Goal: Information Seeking & Learning: Learn about a topic

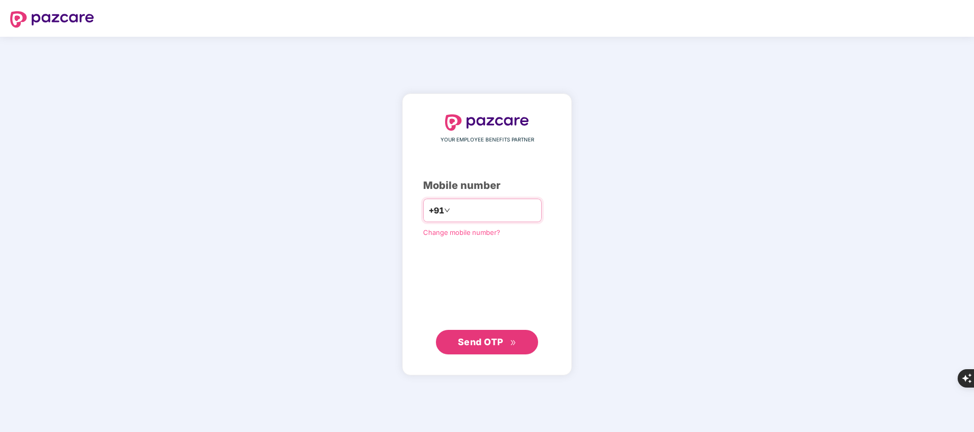
click at [459, 211] on input "number" at bounding box center [494, 210] width 84 height 16
type input "**********"
click at [490, 345] on span "Send OTP" at bounding box center [480, 341] width 45 height 11
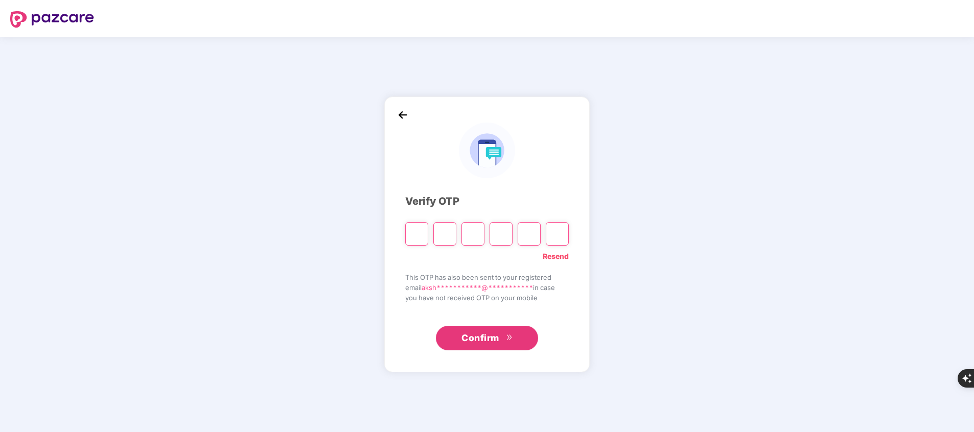
click at [490, 345] on div "**********" at bounding box center [486, 235] width 205 height 276
click at [416, 237] on input "Please enter verification code. Digit 1" at bounding box center [416, 234] width 23 height 24
type input "*"
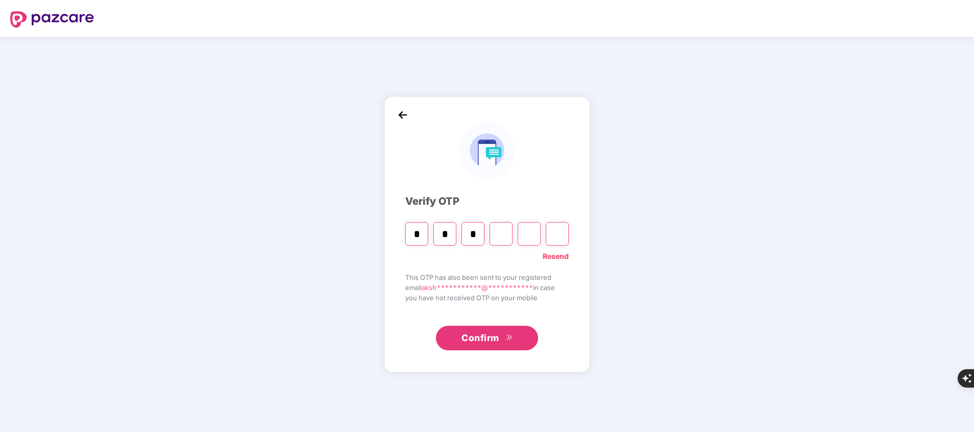
type input "*"
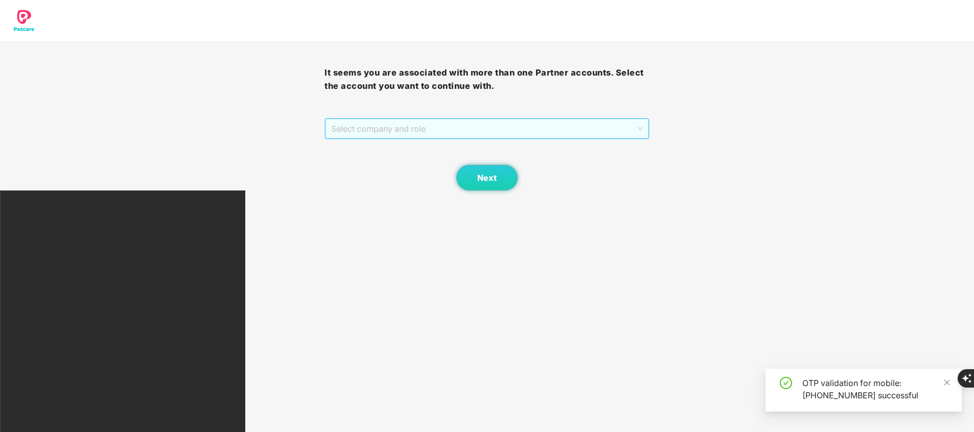
click at [422, 128] on span "Select company and role" at bounding box center [486, 128] width 311 height 19
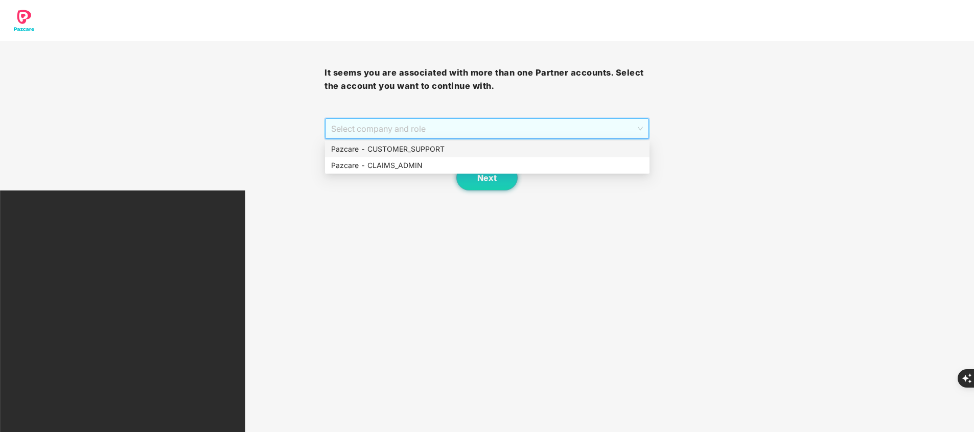
click at [411, 151] on div "Pazcare - CUSTOMER_SUPPORT" at bounding box center [487, 149] width 312 height 11
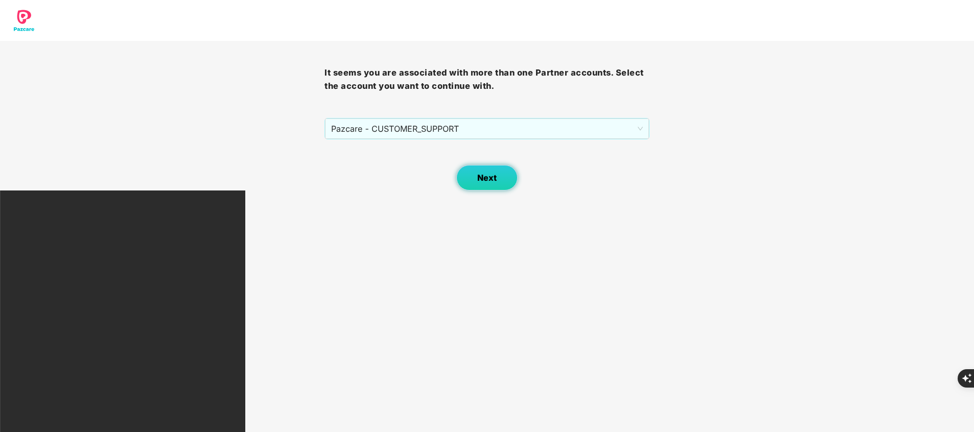
click at [499, 184] on button "Next" at bounding box center [486, 178] width 61 height 26
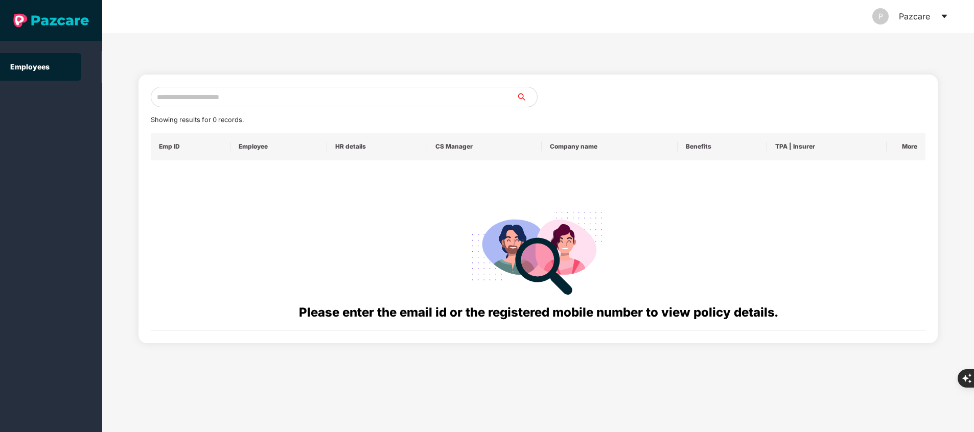
click at [214, 97] on input "text" at bounding box center [334, 97] width 366 height 20
paste input "**********"
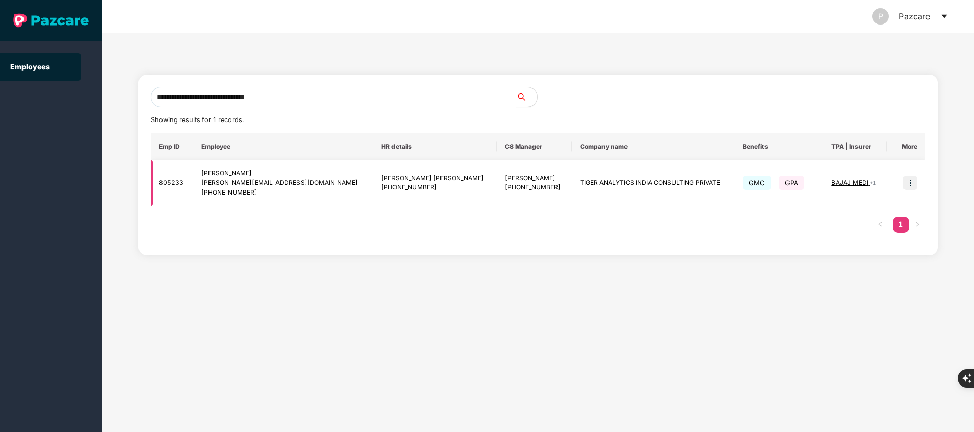
type input "**********"
click at [908, 183] on img at bounding box center [910, 183] width 14 height 14
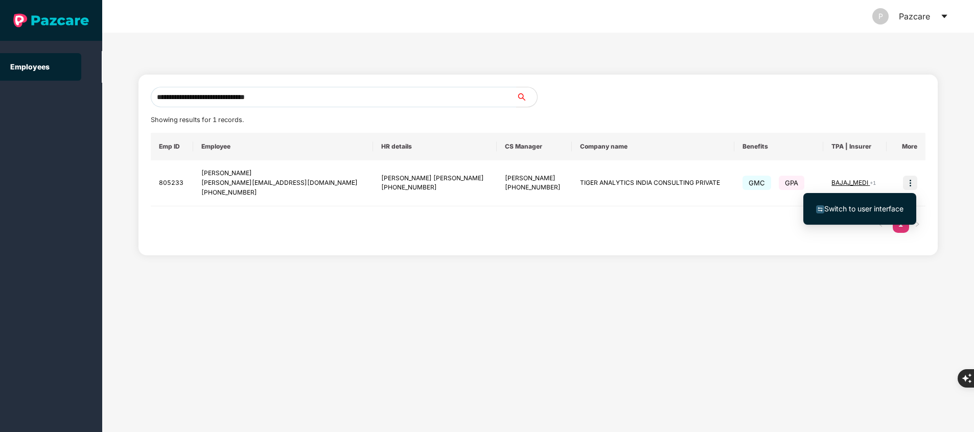
click at [862, 204] on span "Switch to user interface" at bounding box center [864, 208] width 79 height 9
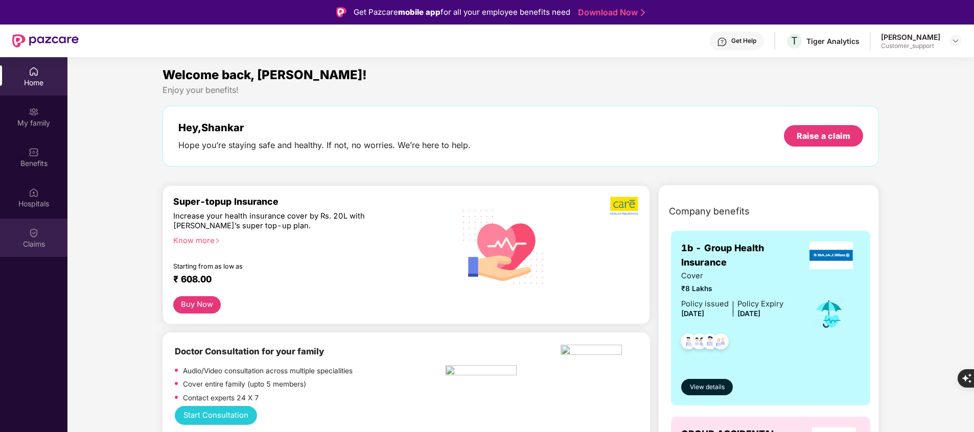
click at [36, 243] on div "Claims" at bounding box center [33, 244] width 67 height 10
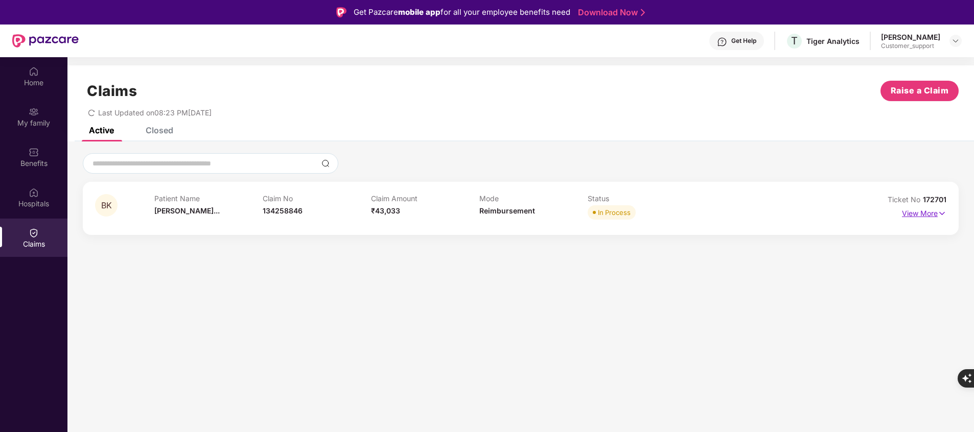
click at [926, 218] on p "View More" at bounding box center [924, 212] width 44 height 14
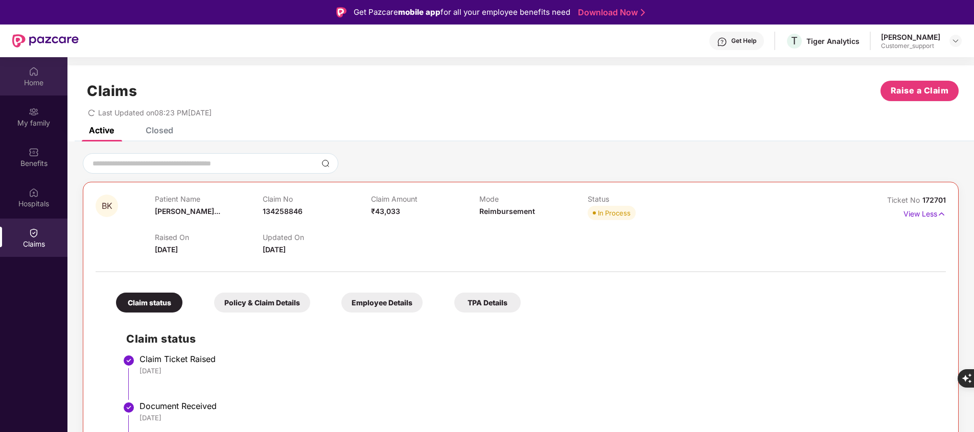
click at [37, 72] on img at bounding box center [34, 71] width 10 height 10
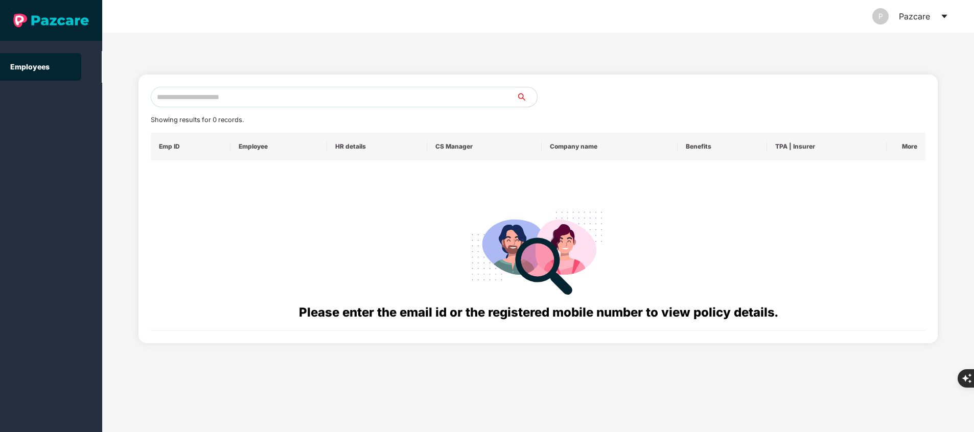
click at [339, 96] on input "text" at bounding box center [334, 97] width 366 height 20
paste input "**********"
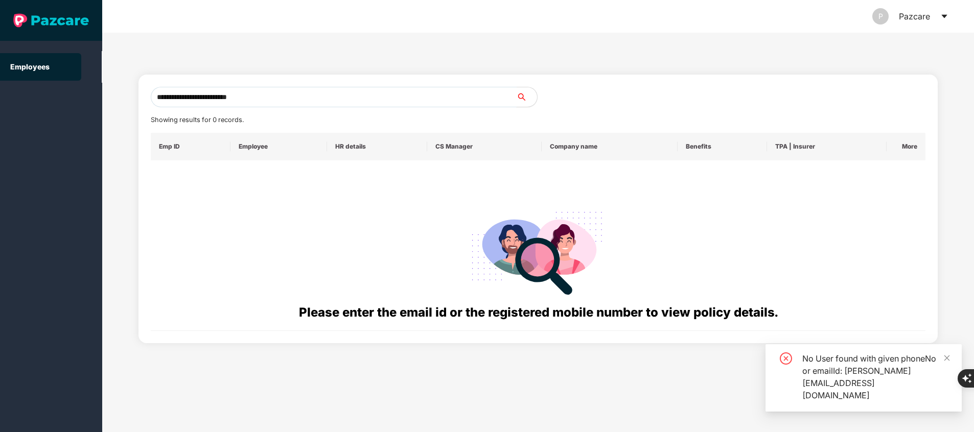
type input "**********"
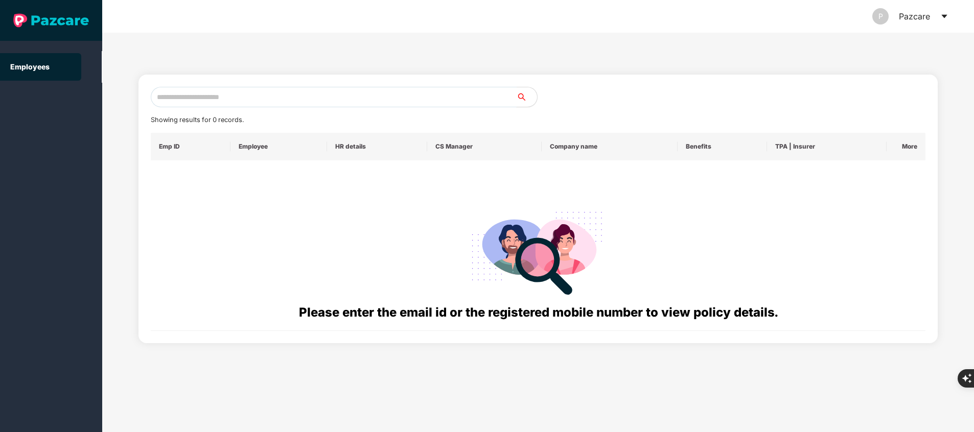
paste input "**********"
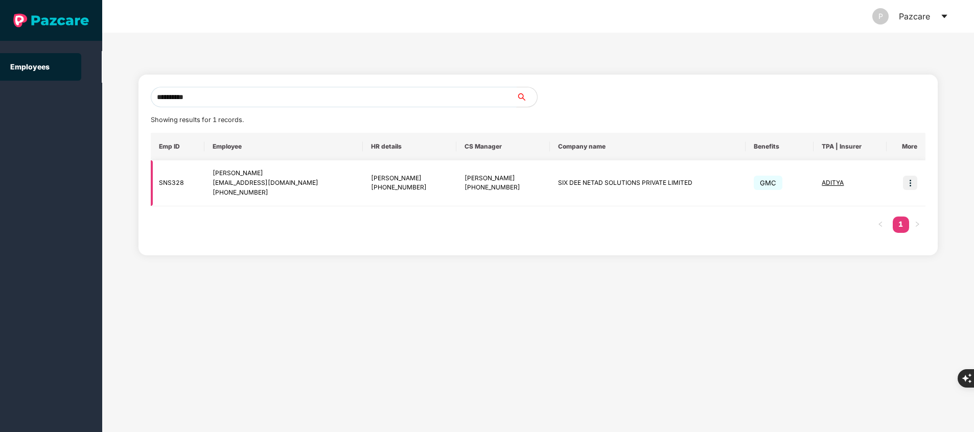
type input "**********"
click at [913, 177] on img at bounding box center [910, 183] width 14 height 14
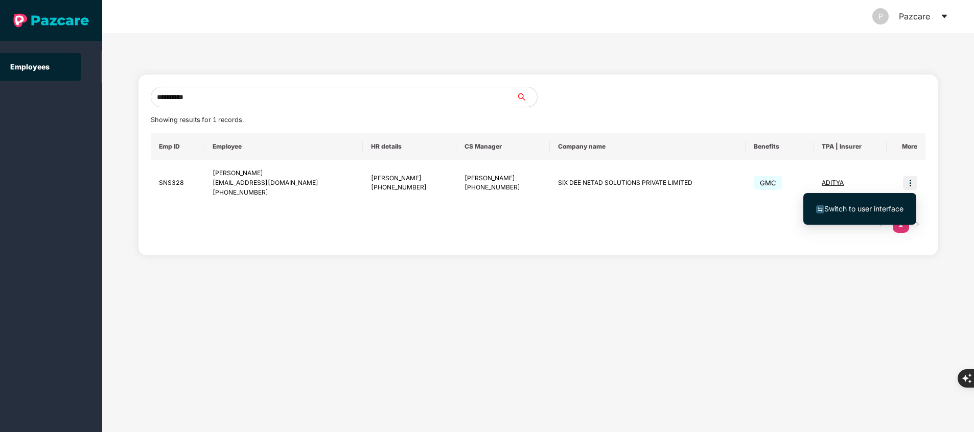
click at [898, 210] on span "Switch to user interface" at bounding box center [864, 208] width 79 height 9
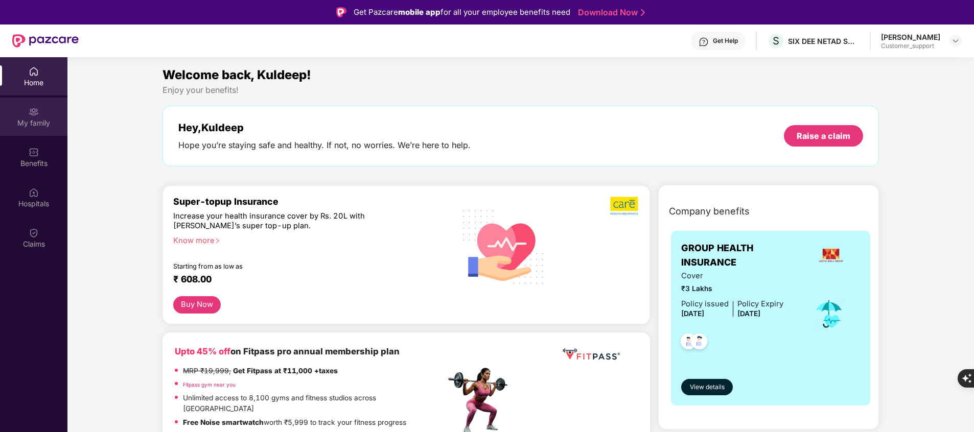
click at [36, 111] on img at bounding box center [34, 112] width 10 height 10
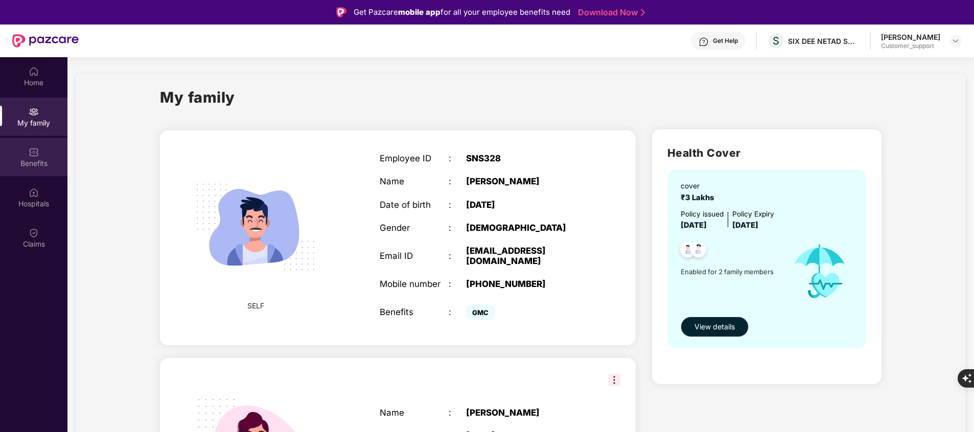
click at [31, 157] on div "Benefits" at bounding box center [33, 157] width 67 height 38
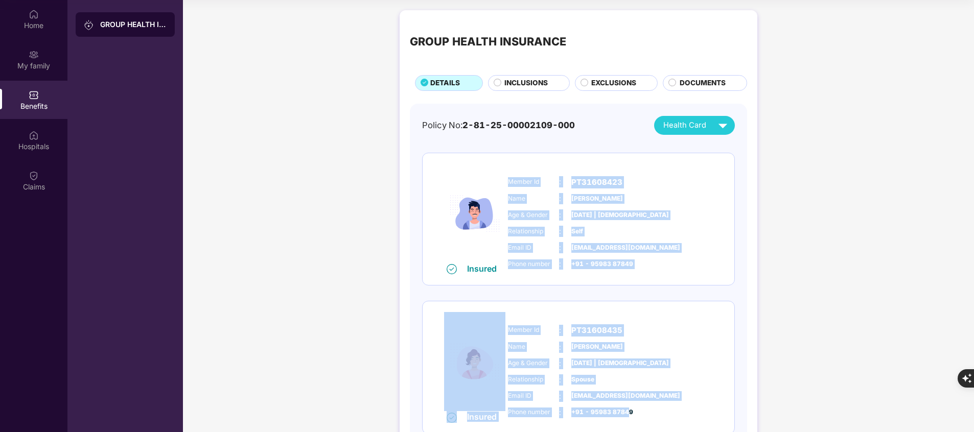
scroll to position [65, 0]
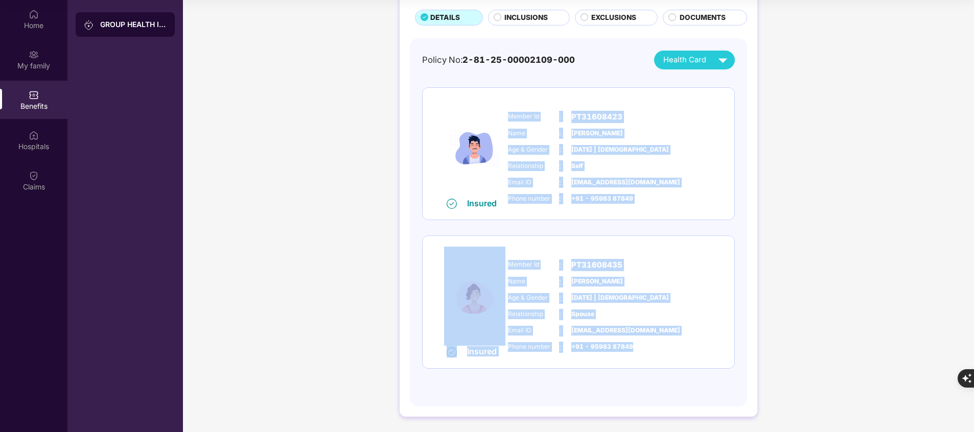
drag, startPoint x: 506, startPoint y: 234, endPoint x: 662, endPoint y: 350, distance: 195.2
click at [662, 350] on div "Insured Member Id : PT31608423 Name : [PERSON_NAME] Age & Gender : [DATE] | [DE…" at bounding box center [578, 228] width 313 height 282
copy div "Member Id : PT31608423 Name : [PERSON_NAME] Age & Gender : [DATE] | [DEMOGRAPHI…"
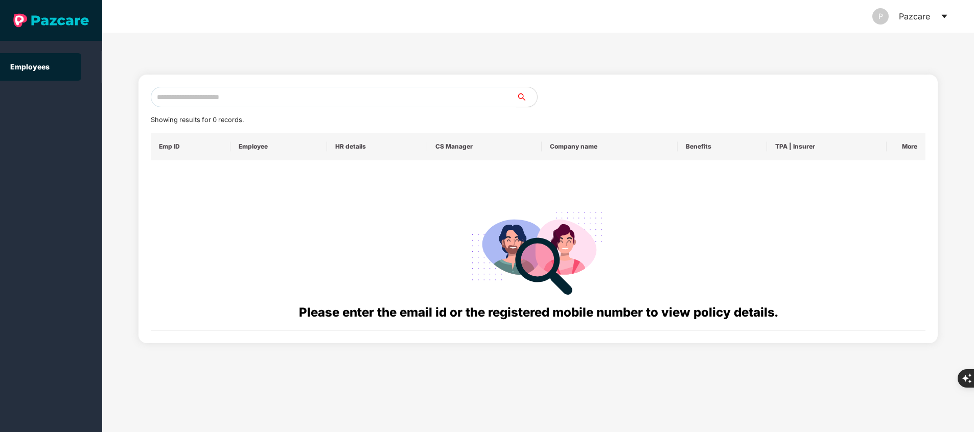
click at [327, 100] on input "text" at bounding box center [334, 97] width 366 height 20
paste input "**********"
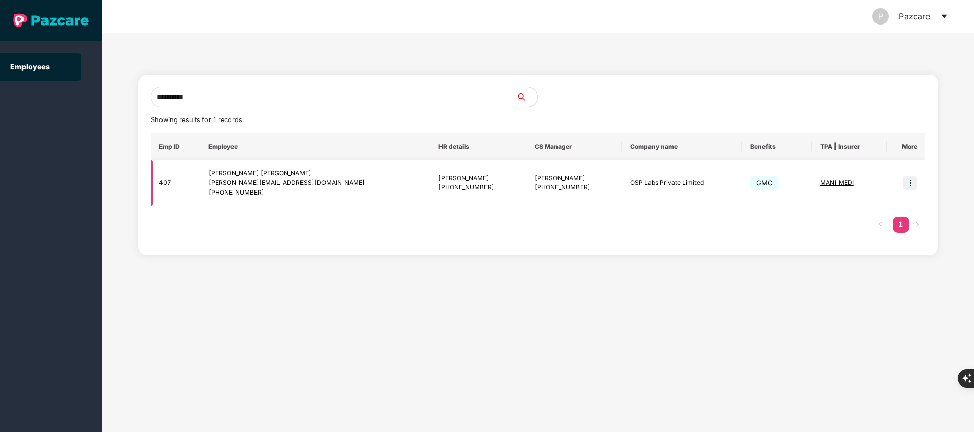
type input "**********"
click at [918, 187] on td at bounding box center [906, 184] width 39 height 46
click at [913, 181] on img at bounding box center [910, 183] width 14 height 14
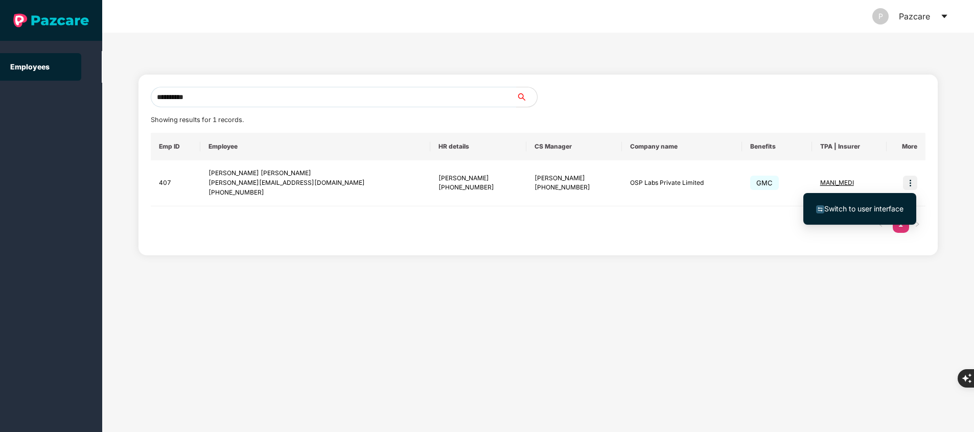
click at [876, 208] on span "Switch to user interface" at bounding box center [864, 208] width 79 height 9
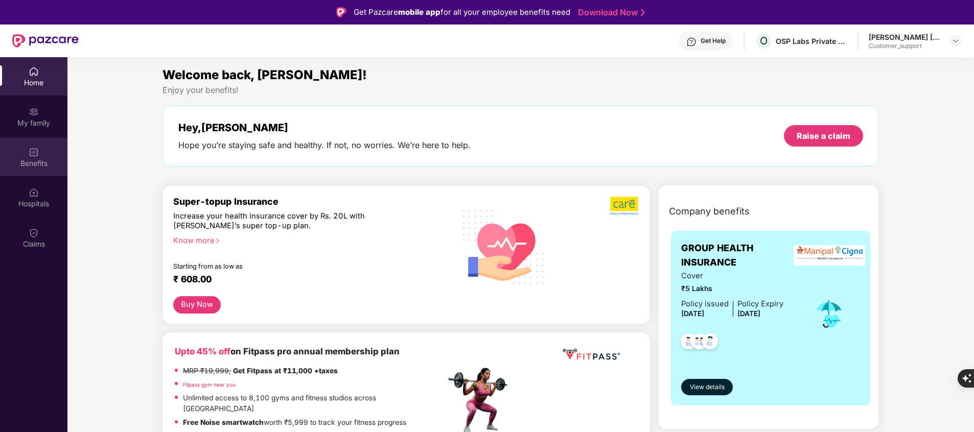
click at [30, 169] on div "Benefits" at bounding box center [33, 157] width 67 height 38
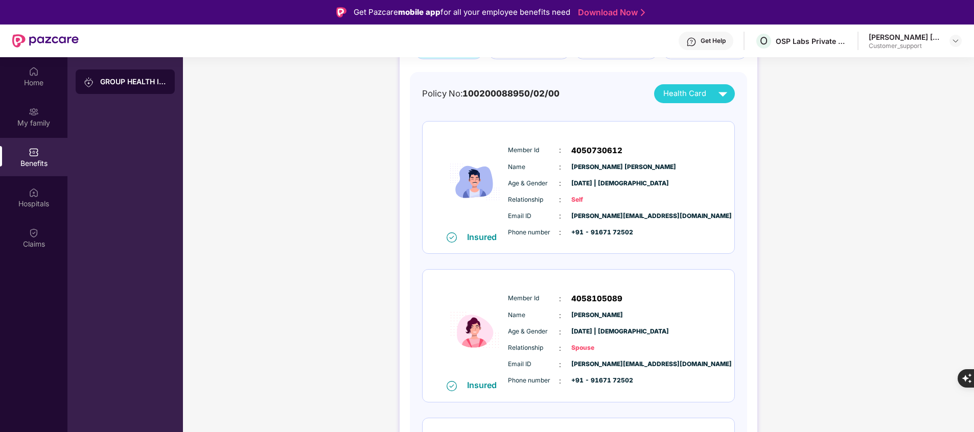
scroll to position [68, 0]
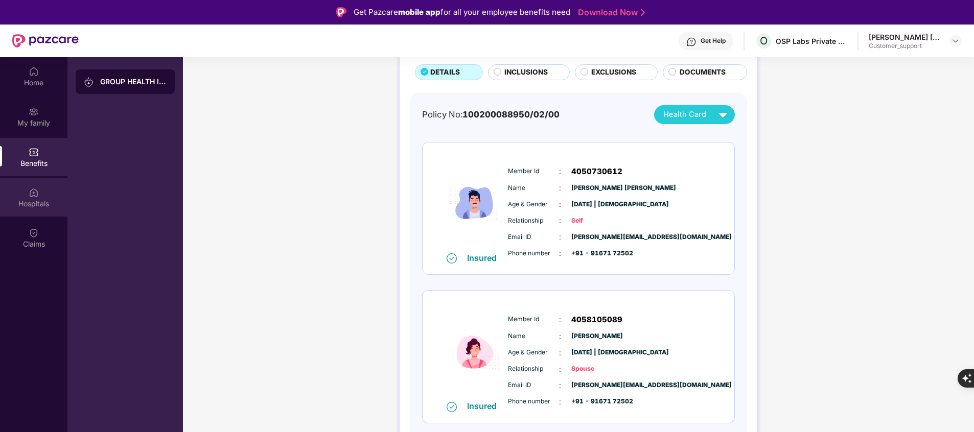
click at [34, 205] on div "Hospitals" at bounding box center [33, 204] width 67 height 10
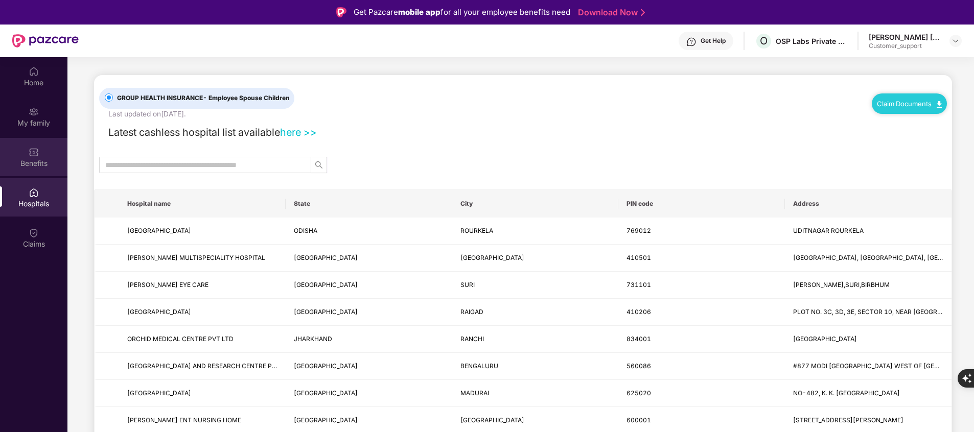
click at [25, 165] on div "Benefits" at bounding box center [33, 163] width 67 height 10
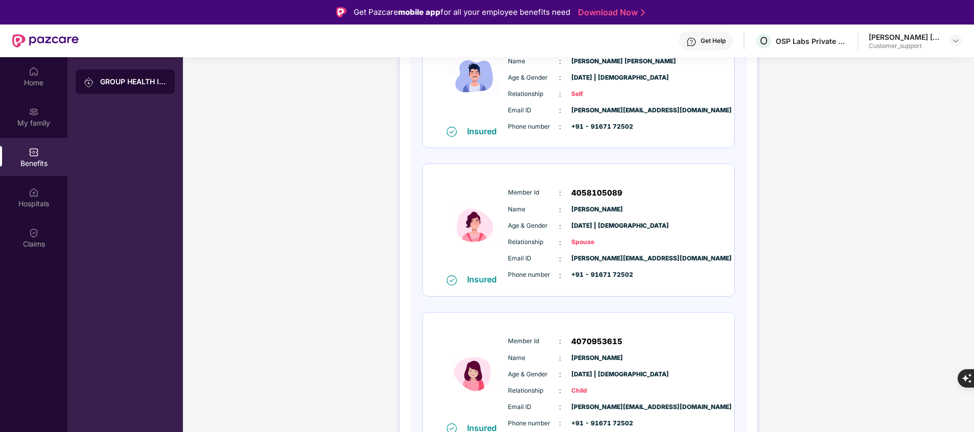
scroll to position [196, 0]
click at [34, 195] on img at bounding box center [34, 193] width 10 height 10
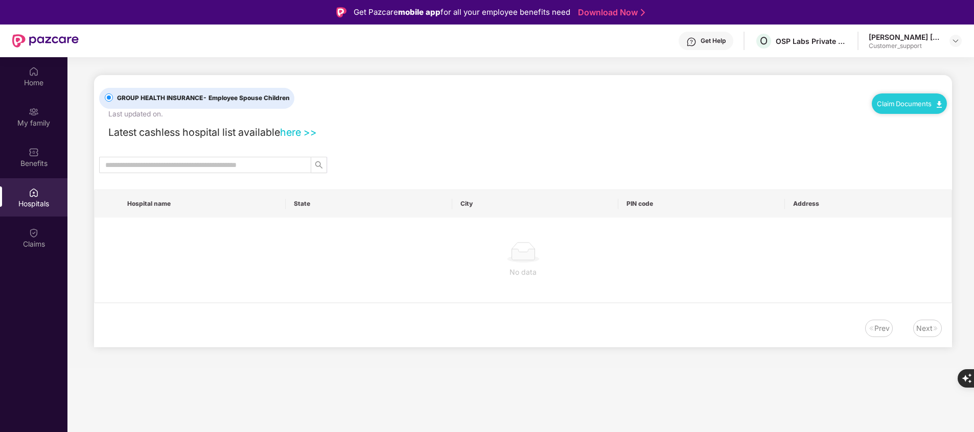
scroll to position [0, 0]
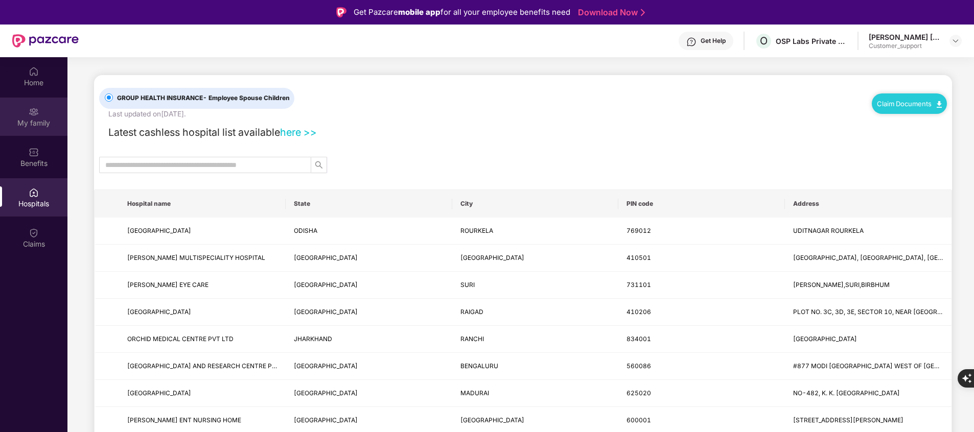
click at [35, 120] on div "My family" at bounding box center [33, 123] width 67 height 10
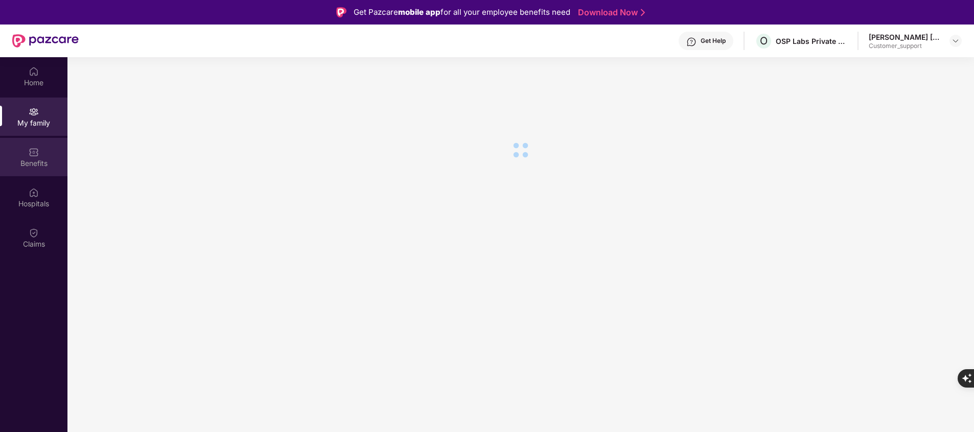
click at [31, 162] on div "Benefits" at bounding box center [33, 163] width 67 height 10
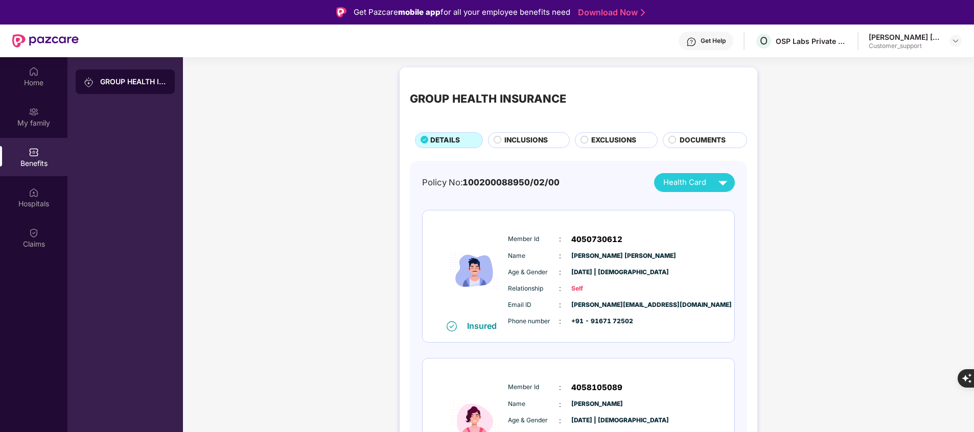
click at [538, 137] on span "INCLUSIONS" at bounding box center [526, 140] width 43 height 11
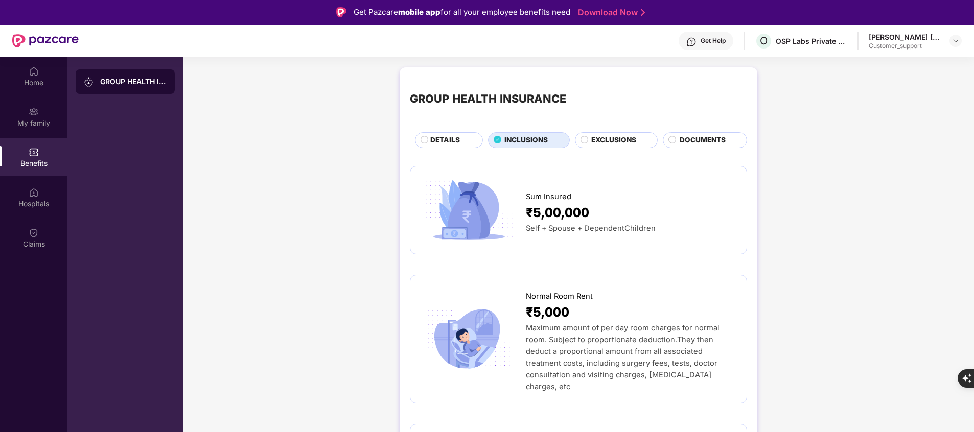
click at [612, 136] on span "EXCLUSIONS" at bounding box center [613, 140] width 45 height 11
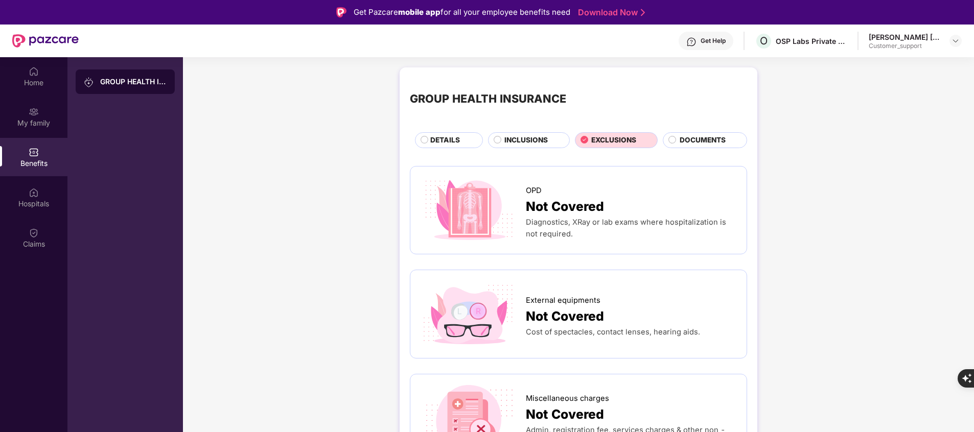
click at [440, 137] on span "DETAILS" at bounding box center [445, 140] width 30 height 11
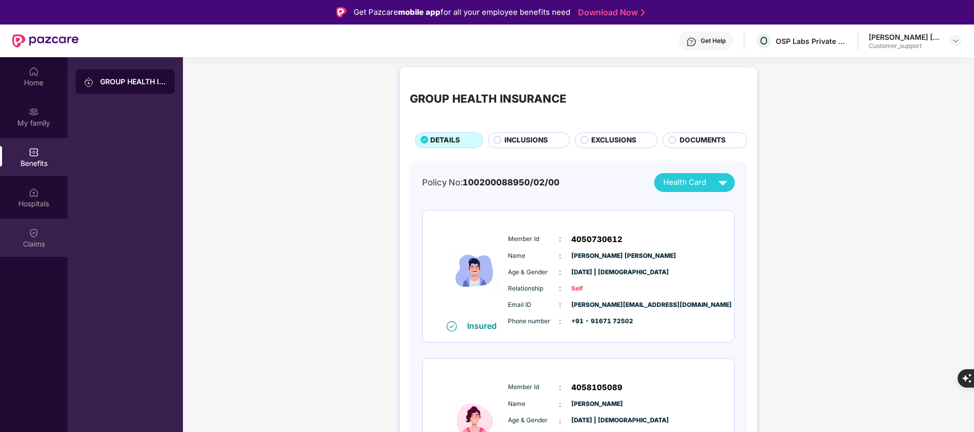
click at [35, 245] on div "Claims" at bounding box center [33, 244] width 67 height 10
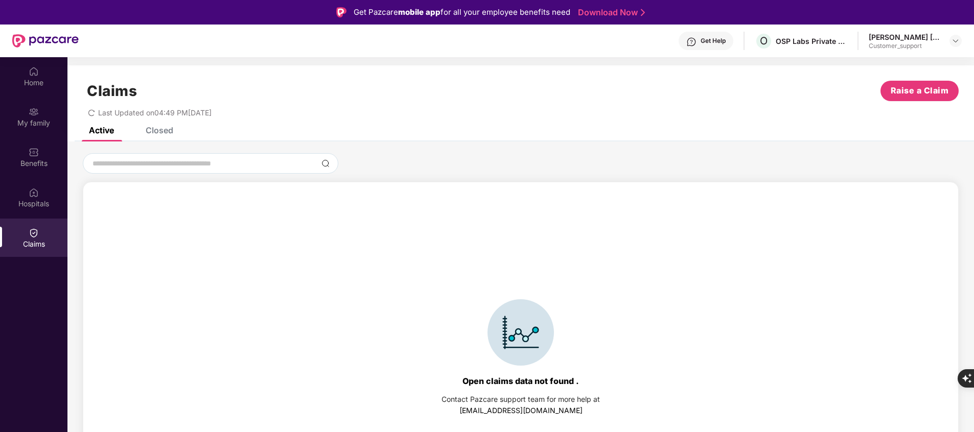
click at [166, 133] on div "Closed" at bounding box center [160, 130] width 28 height 10
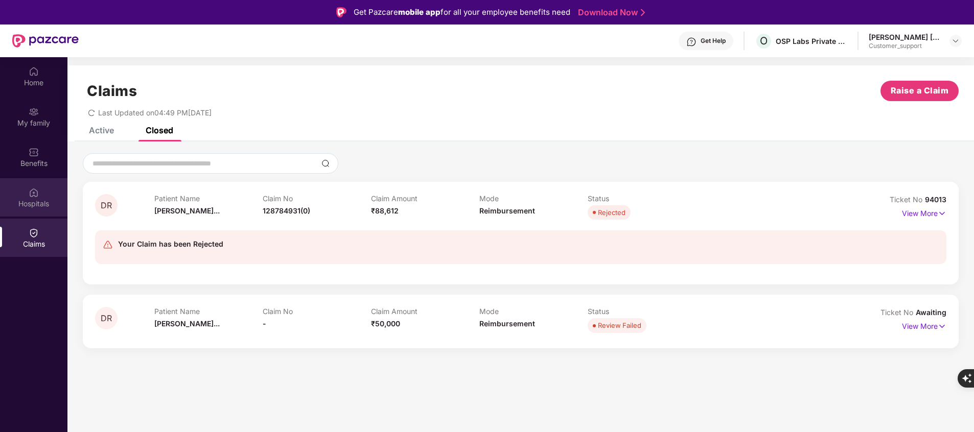
click at [40, 195] on div "Hospitals" at bounding box center [33, 197] width 67 height 38
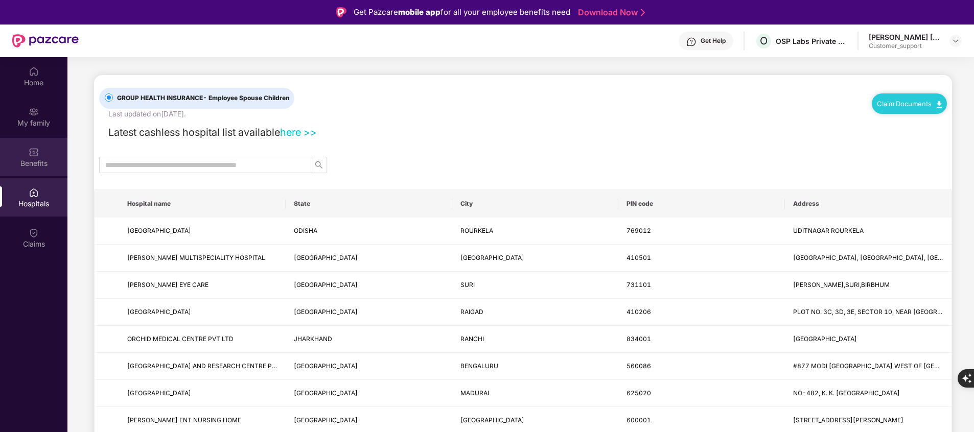
click at [44, 158] on div "Benefits" at bounding box center [33, 163] width 67 height 10
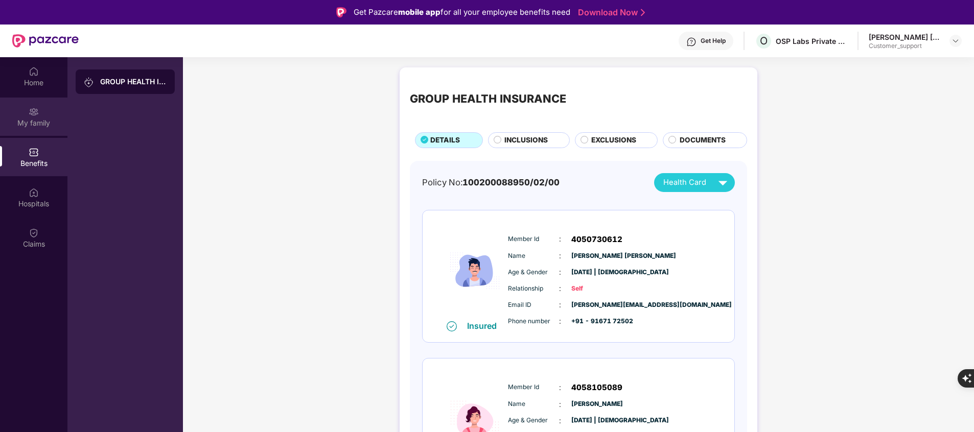
click at [40, 121] on div "My family" at bounding box center [33, 123] width 67 height 10
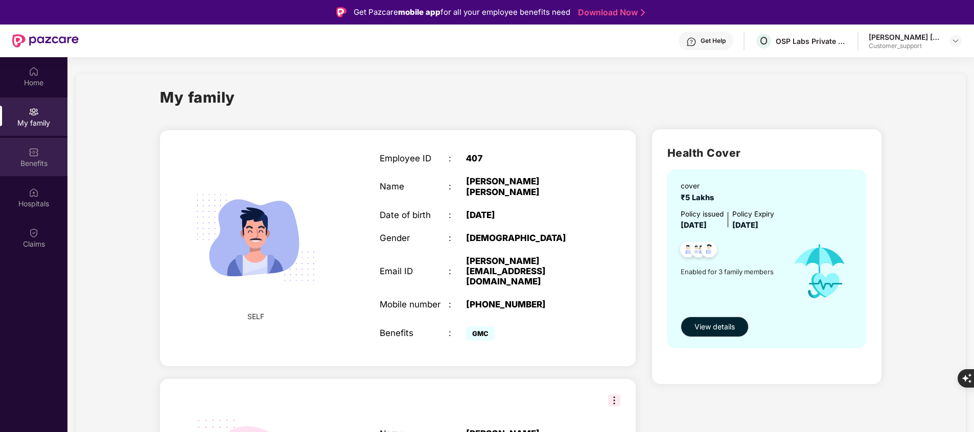
click at [22, 155] on div "Benefits" at bounding box center [33, 157] width 67 height 38
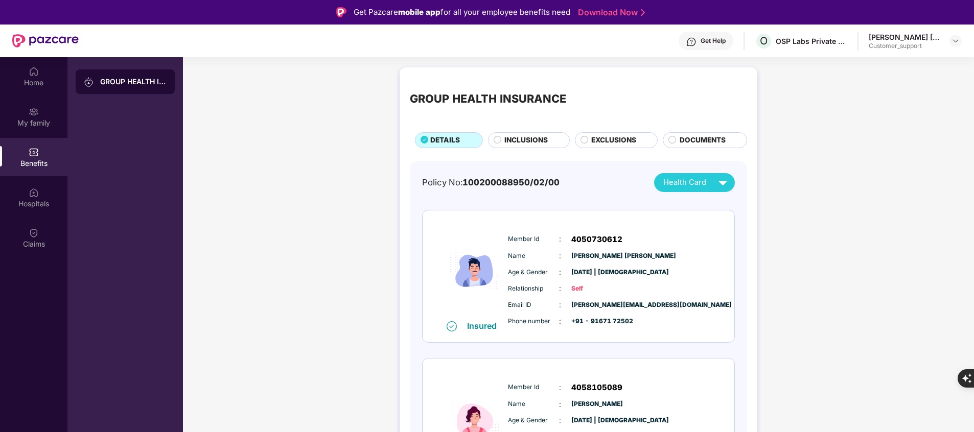
click at [539, 137] on span "INCLUSIONS" at bounding box center [526, 140] width 43 height 11
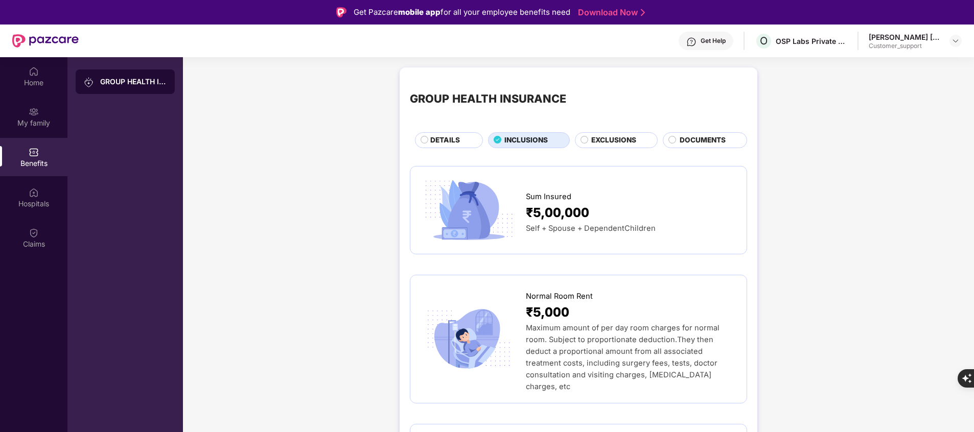
click at [471, 138] on div "DETAILS" at bounding box center [451, 141] width 52 height 12
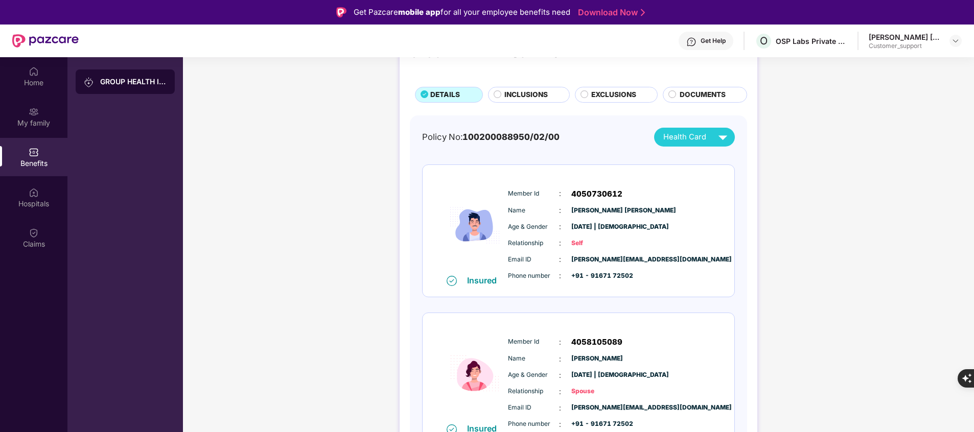
scroll to position [50, 0]
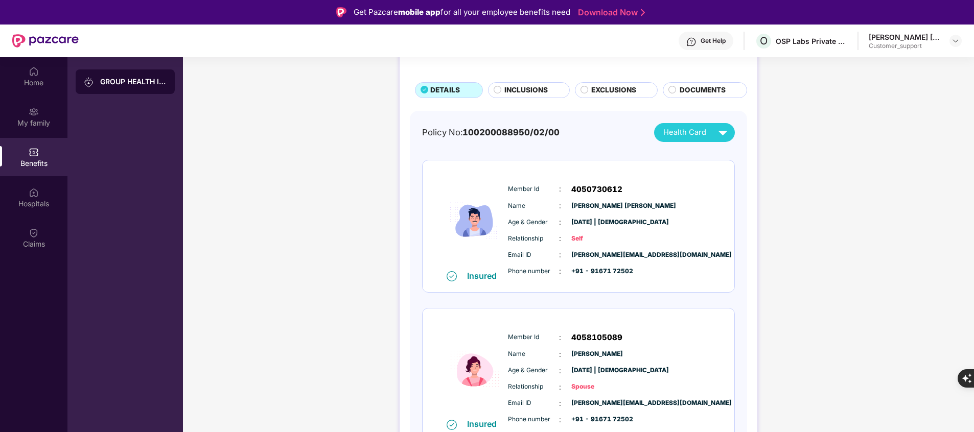
click at [609, 268] on span "+91 - 91671 72502" at bounding box center [596, 272] width 51 height 10
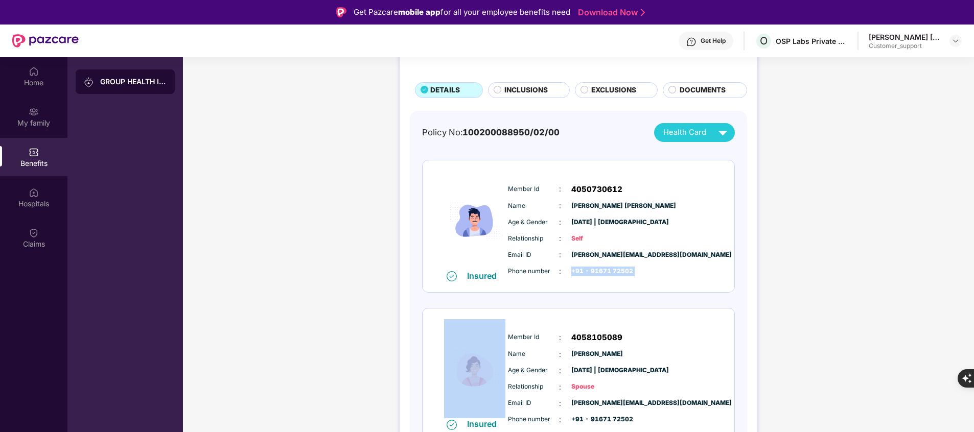
click at [609, 268] on span "+91 - 91671 72502" at bounding box center [596, 272] width 51 height 10
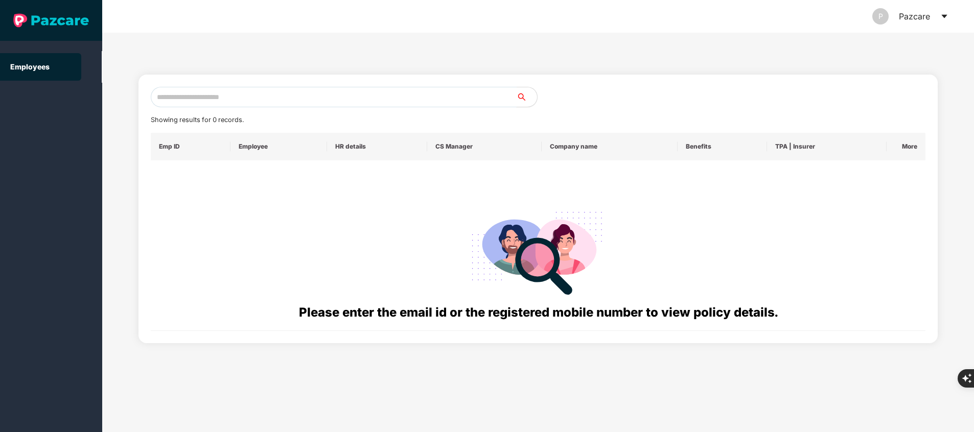
click at [361, 96] on input "text" at bounding box center [334, 97] width 366 height 20
paste input "**********"
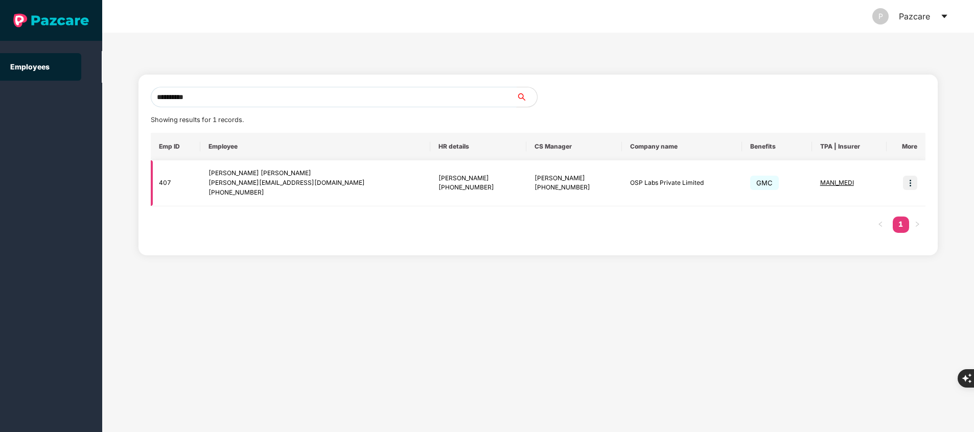
type input "**********"
click at [826, 185] on span "MANI_MEDI" at bounding box center [837, 183] width 34 height 8
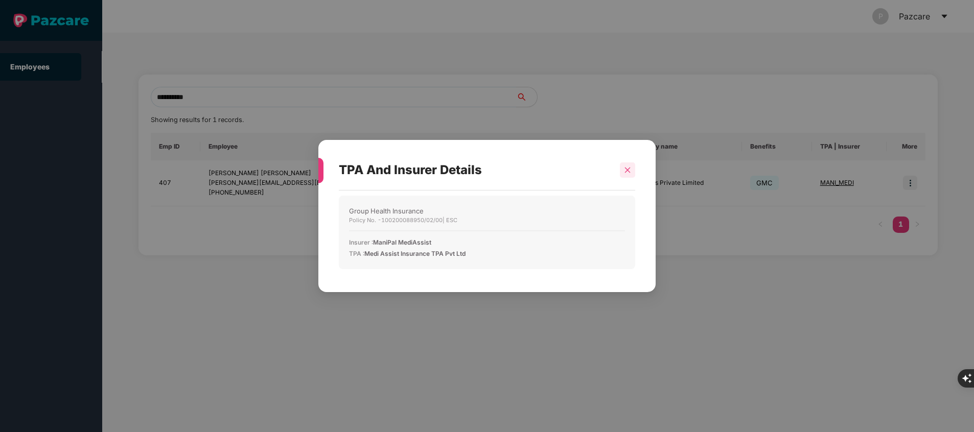
click at [623, 170] on div at bounding box center [627, 170] width 15 height 15
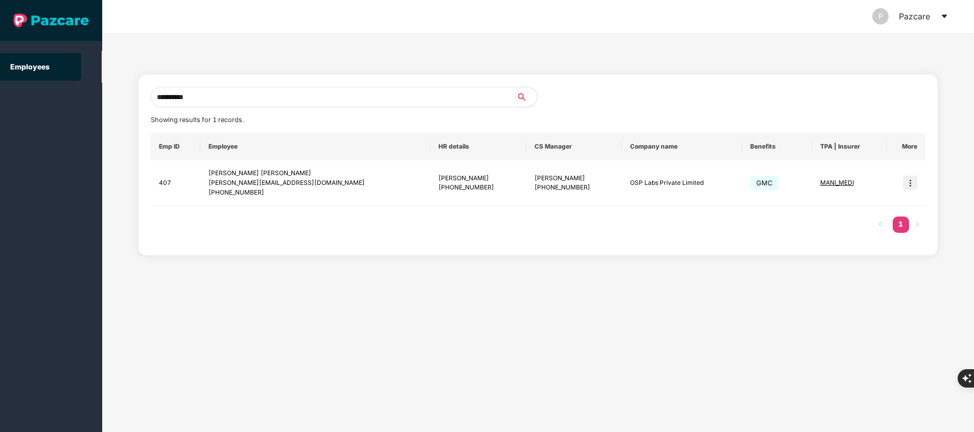
click at [239, 90] on input "**********" at bounding box center [334, 97] width 366 height 20
paste input "**********"
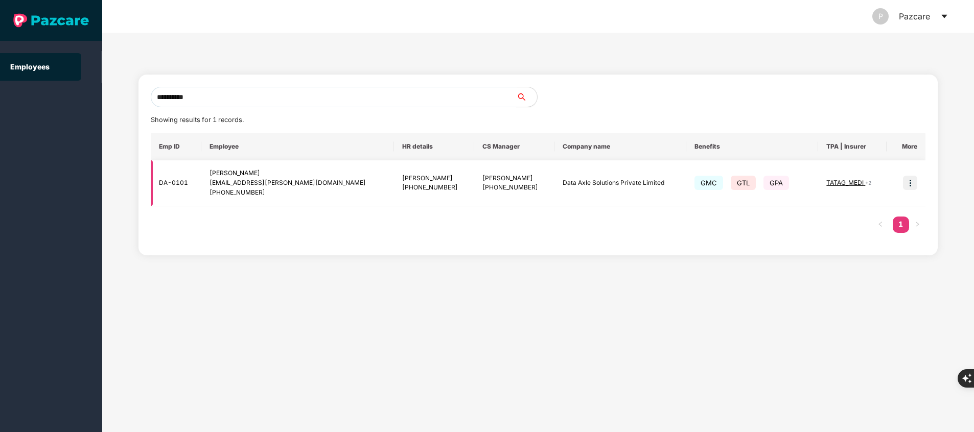
type input "**********"
click at [911, 179] on img at bounding box center [910, 183] width 14 height 14
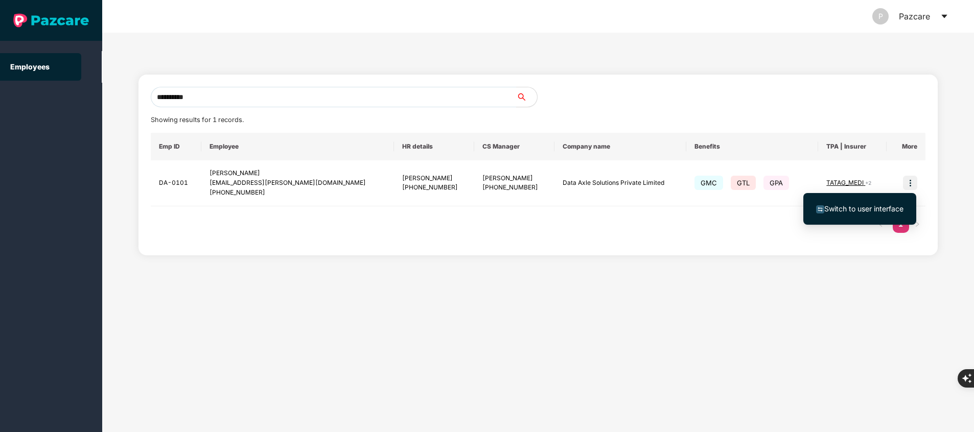
click at [877, 203] on li "Switch to user interface" at bounding box center [860, 208] width 113 height 21
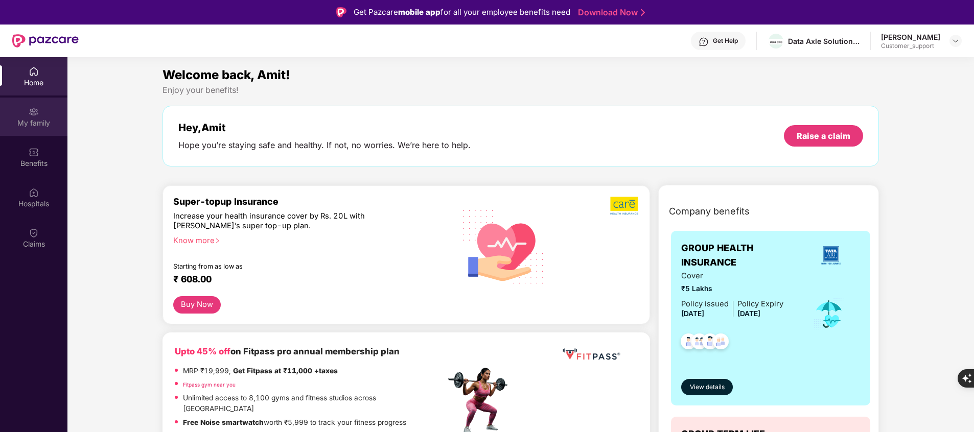
click at [41, 129] on div "My family" at bounding box center [33, 117] width 67 height 38
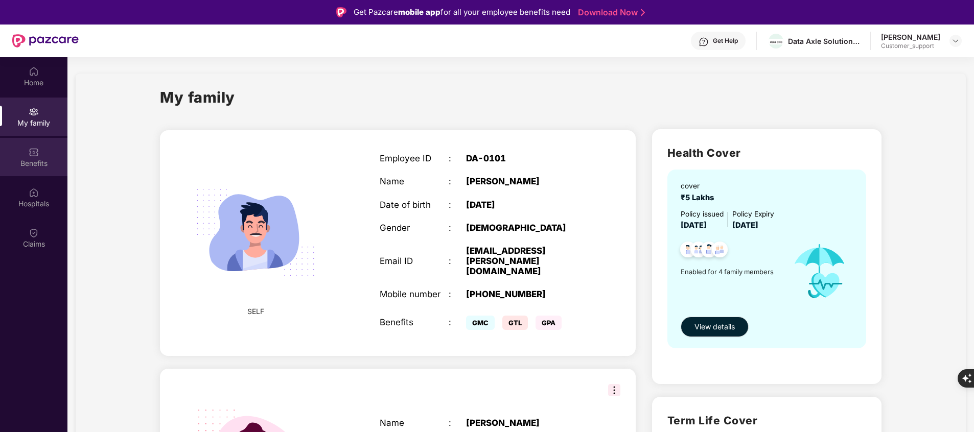
click at [42, 162] on div "Benefits" at bounding box center [33, 163] width 67 height 10
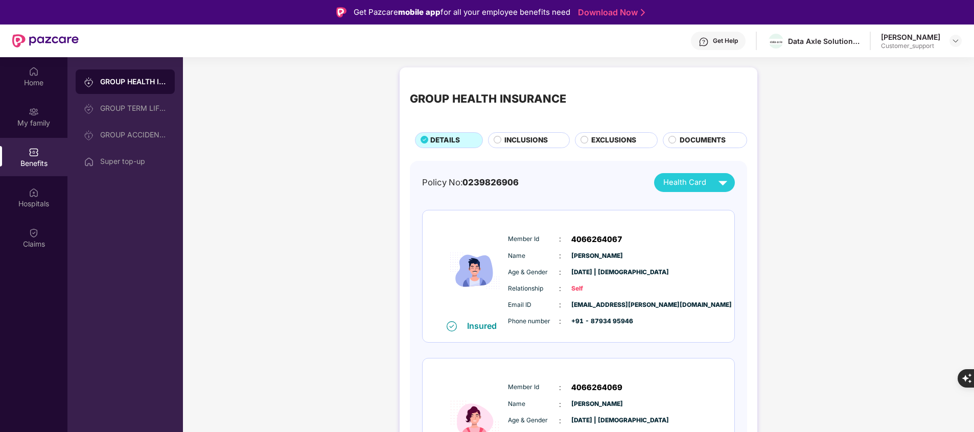
click at [540, 139] on span "INCLUSIONS" at bounding box center [526, 140] width 43 height 11
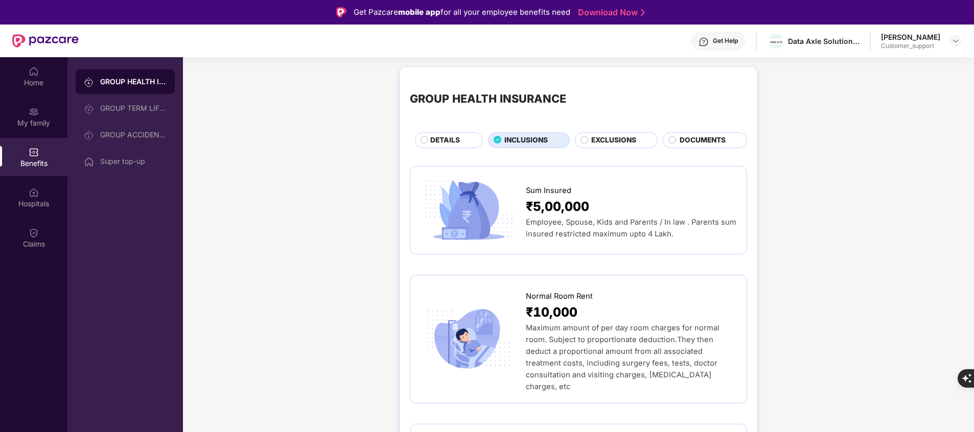
click at [606, 144] on span "EXCLUSIONS" at bounding box center [613, 140] width 45 height 11
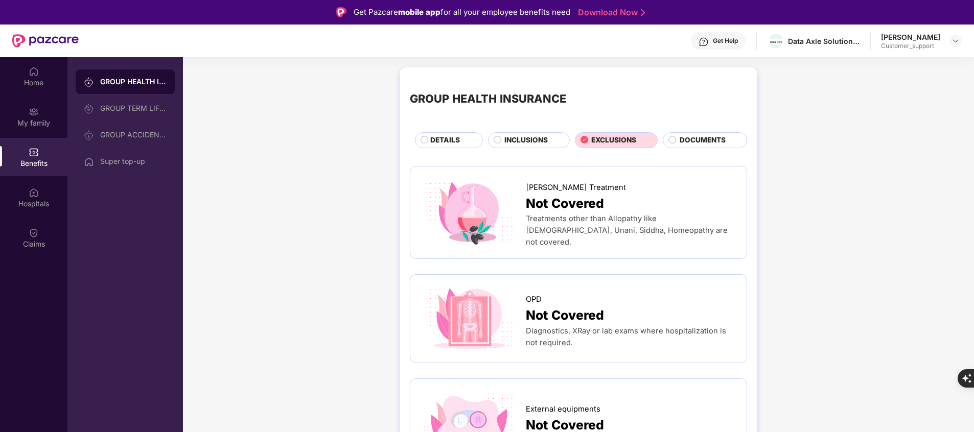
click at [532, 137] on span "INCLUSIONS" at bounding box center [526, 140] width 43 height 11
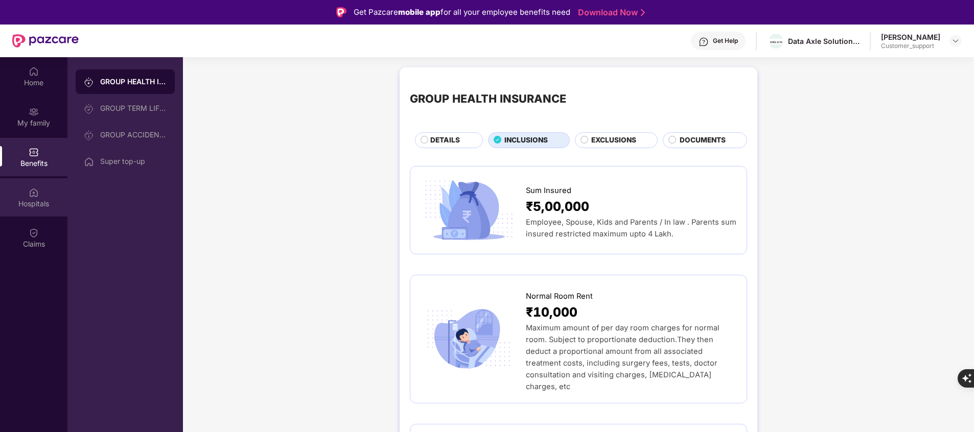
click at [32, 195] on img at bounding box center [34, 193] width 10 height 10
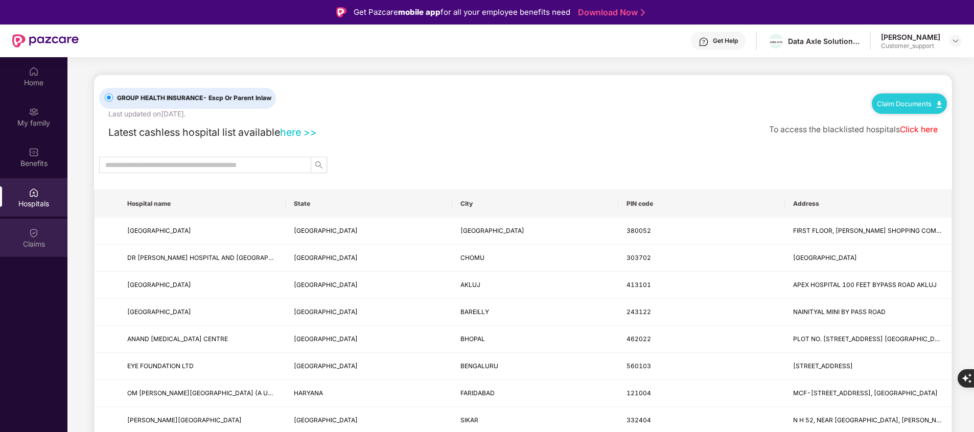
click at [37, 234] on img at bounding box center [34, 233] width 10 height 10
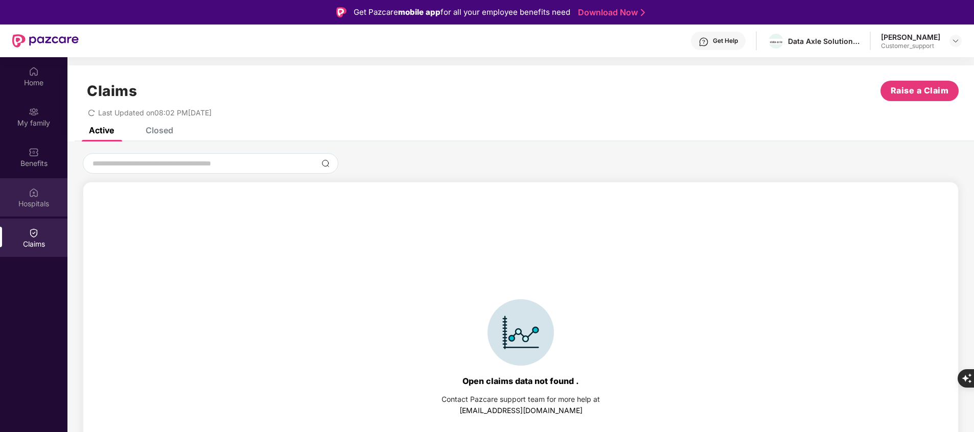
click at [45, 202] on div "Hospitals" at bounding box center [33, 204] width 67 height 10
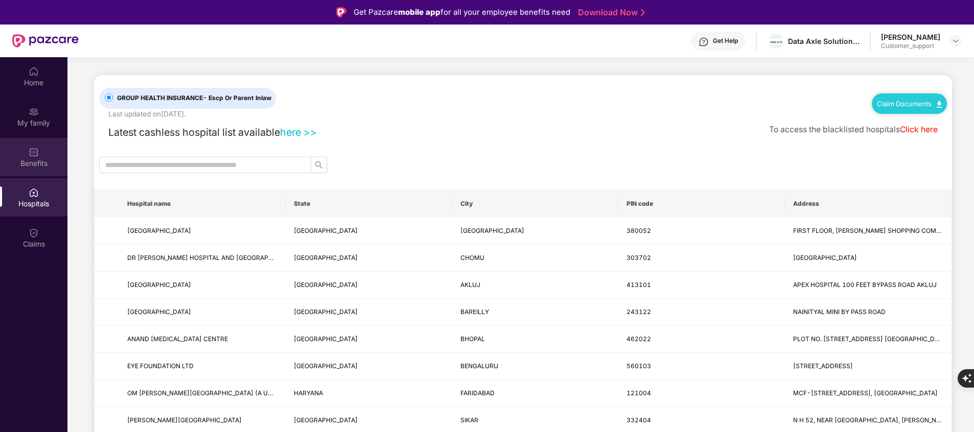
click at [38, 156] on img at bounding box center [34, 152] width 10 height 10
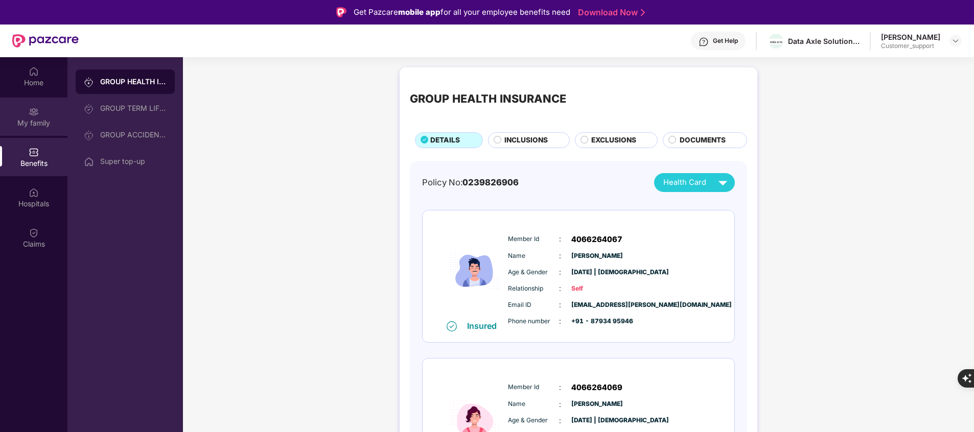
click at [38, 128] on div "My family" at bounding box center [33, 117] width 67 height 38
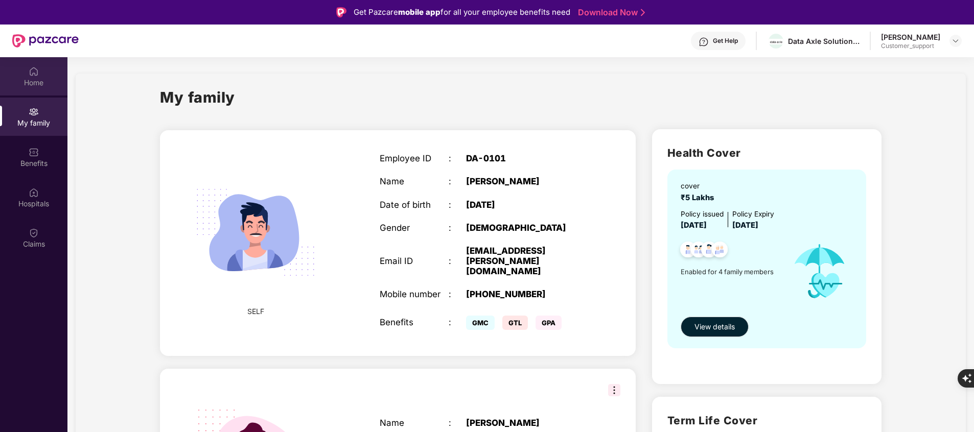
click at [36, 89] on div "Home" at bounding box center [33, 76] width 67 height 38
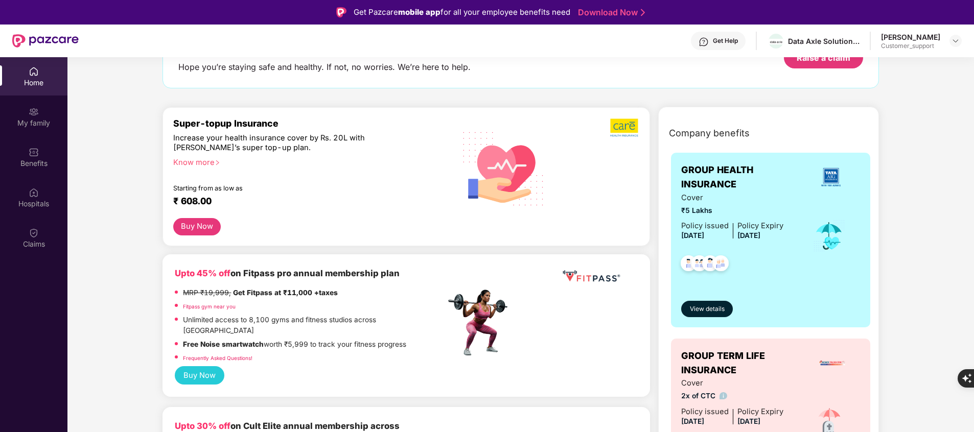
scroll to position [0, 0]
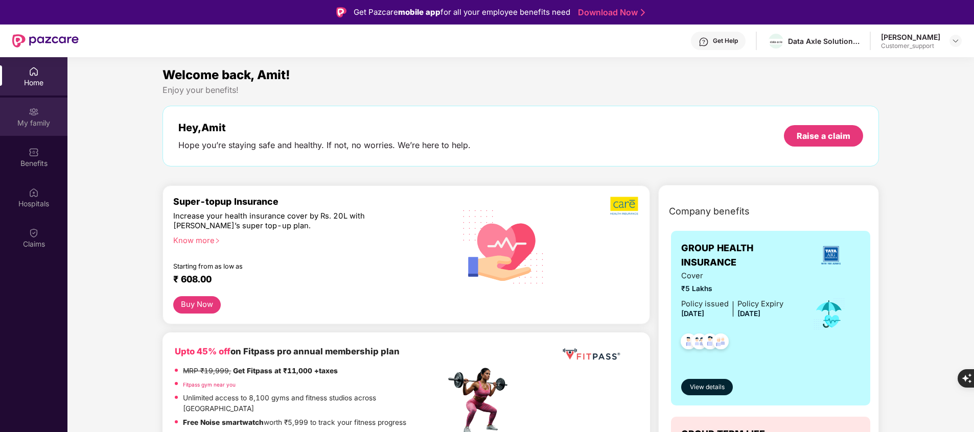
click at [29, 120] on div "My family" at bounding box center [33, 123] width 67 height 10
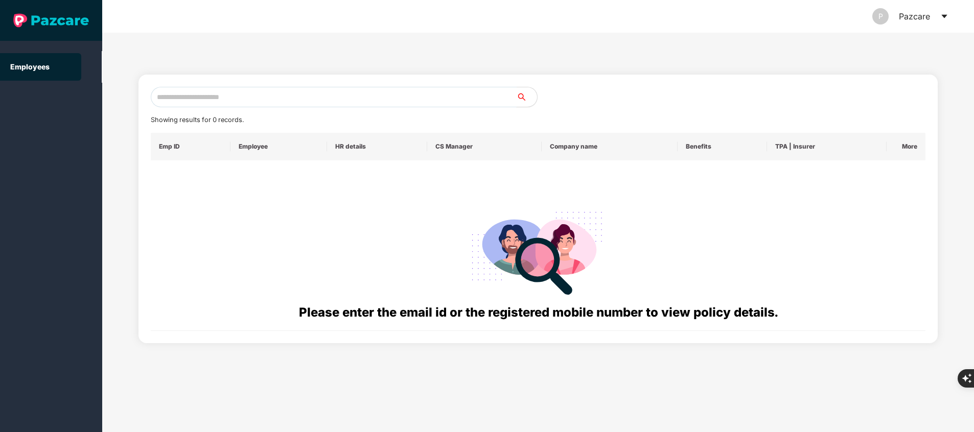
click at [342, 98] on input "text" at bounding box center [334, 97] width 366 height 20
paste input "**********"
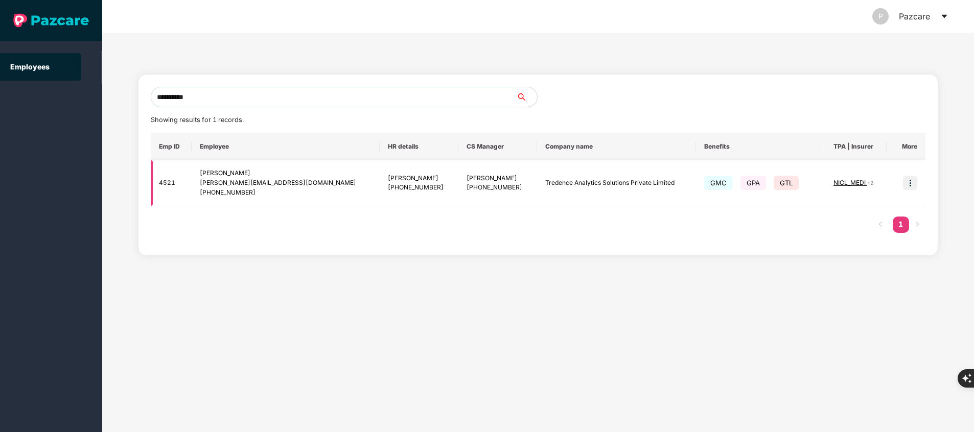
type input "**********"
click at [907, 180] on img at bounding box center [910, 183] width 14 height 14
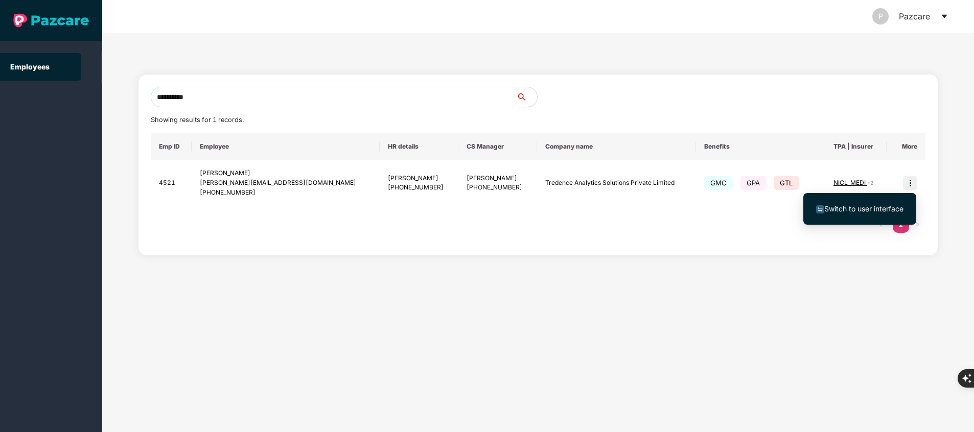
click at [860, 212] on span "Switch to user interface" at bounding box center [864, 208] width 79 height 9
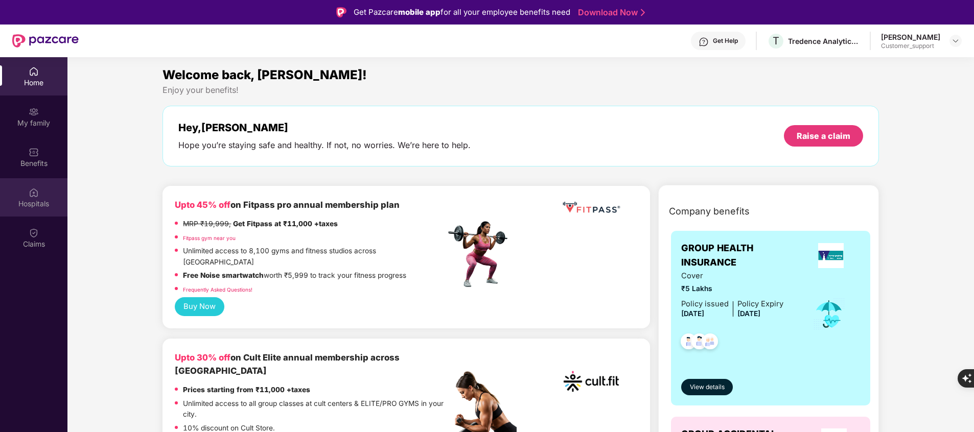
click at [36, 205] on div "Hospitals" at bounding box center [33, 204] width 67 height 10
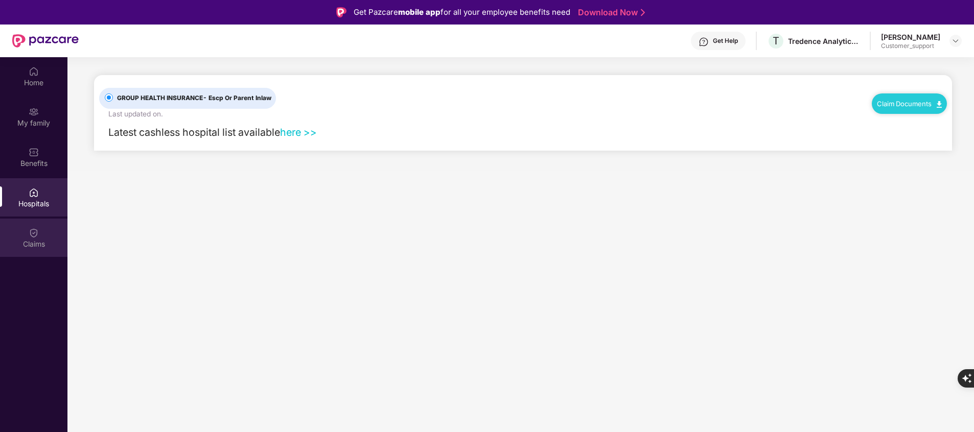
click at [37, 245] on div "Claims" at bounding box center [33, 244] width 67 height 10
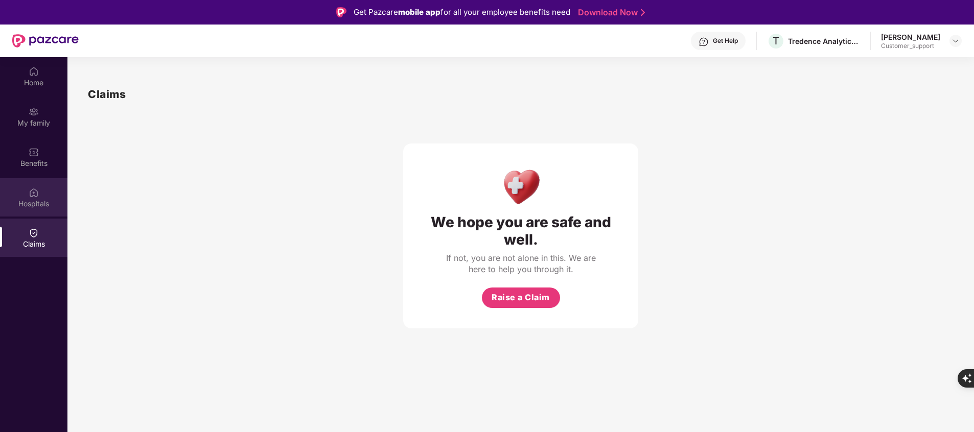
click at [45, 208] on div "Hospitals" at bounding box center [33, 204] width 67 height 10
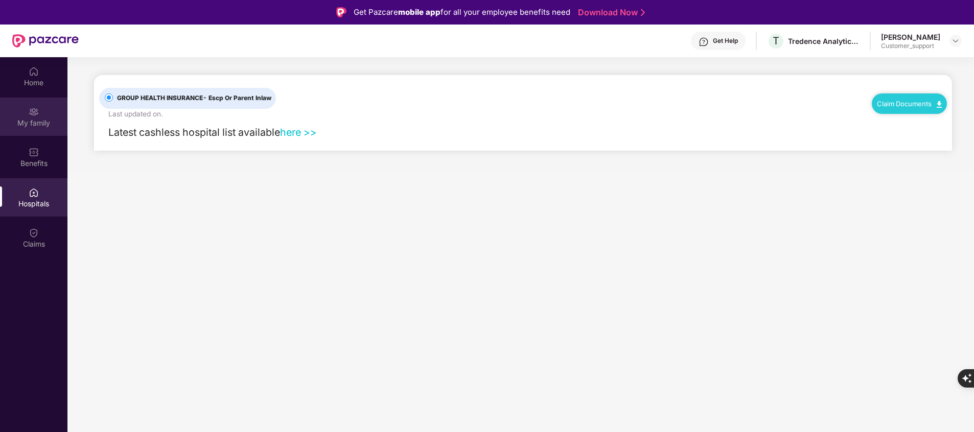
click at [37, 126] on div "My family" at bounding box center [33, 123] width 67 height 10
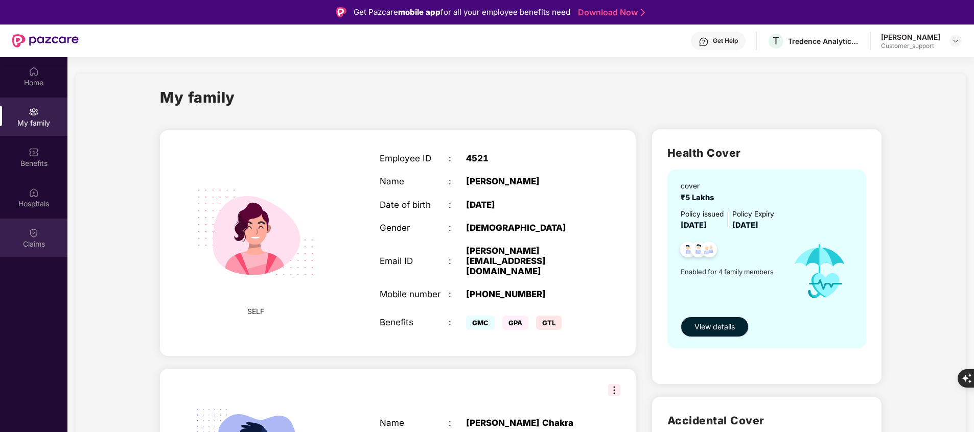
click at [37, 239] on div "Claims" at bounding box center [33, 244] width 67 height 10
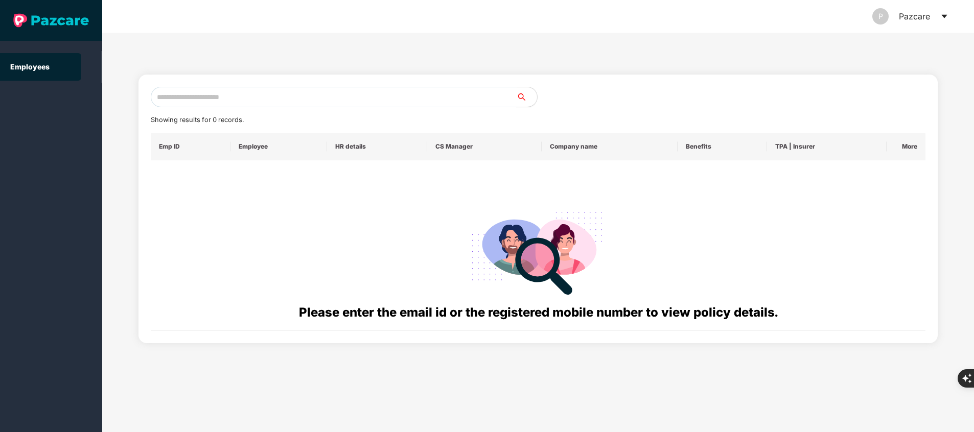
click at [335, 96] on input "text" at bounding box center [334, 97] width 366 height 20
paste input "**********"
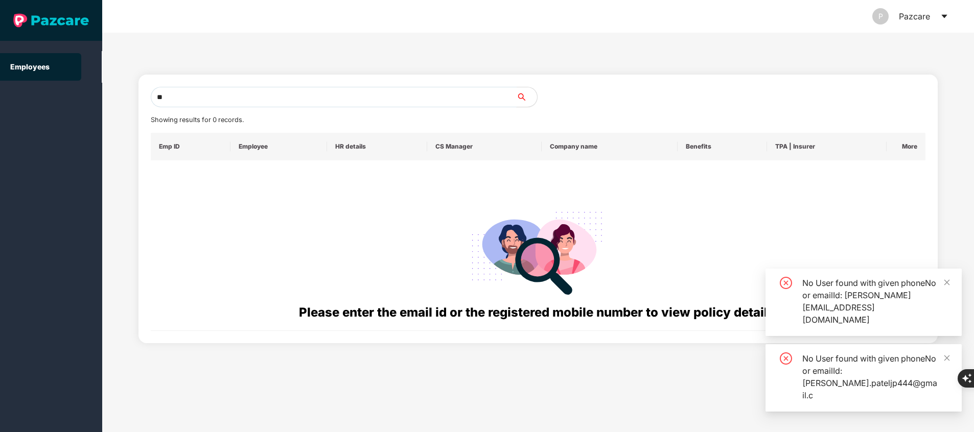
type input "*"
paste input "**********"
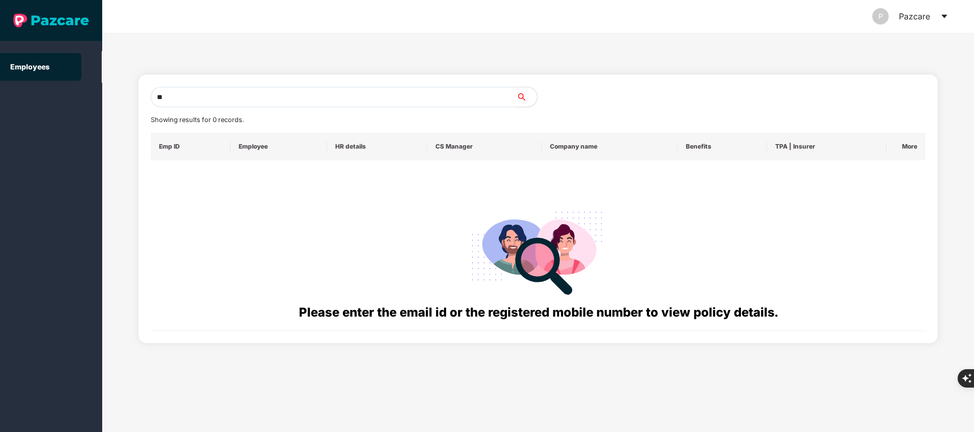
type input "*"
paste input "**********"
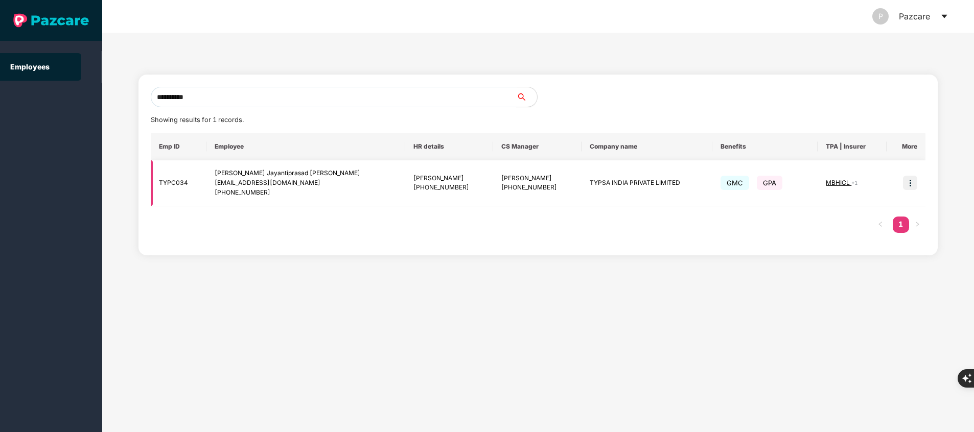
type input "**********"
click at [907, 185] on img at bounding box center [910, 183] width 14 height 14
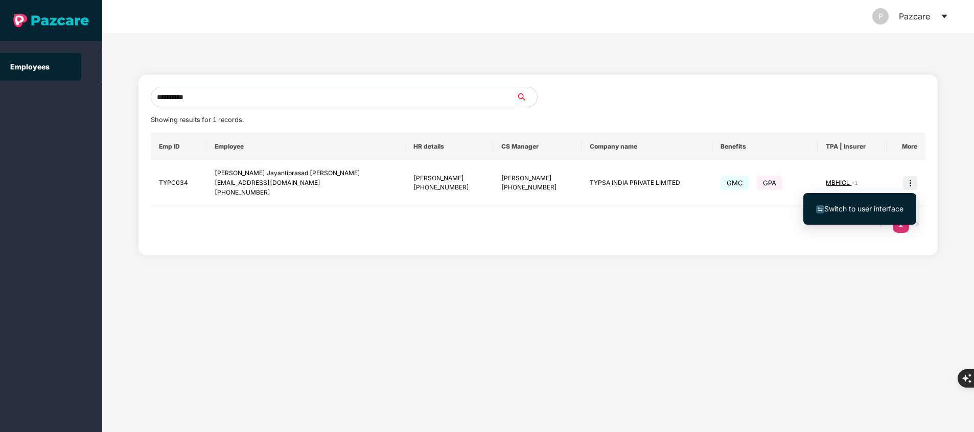
click at [850, 208] on span "Switch to user interface" at bounding box center [864, 208] width 79 height 9
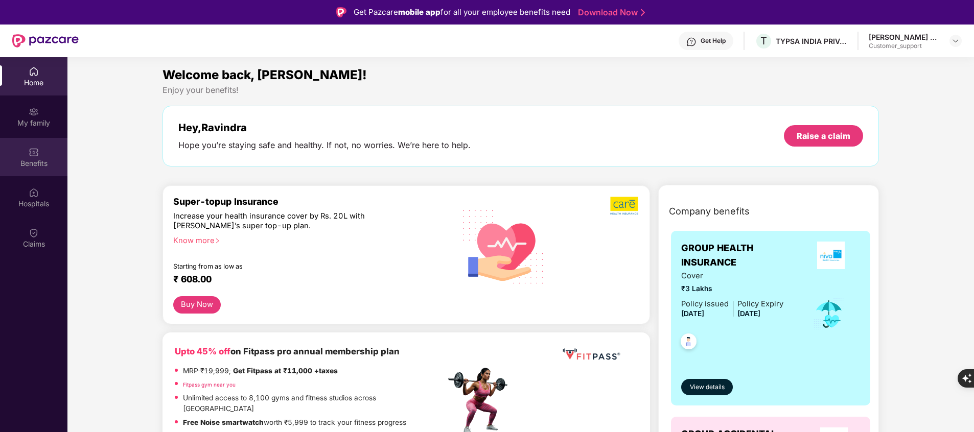
click at [39, 165] on div "Benefits" at bounding box center [33, 163] width 67 height 10
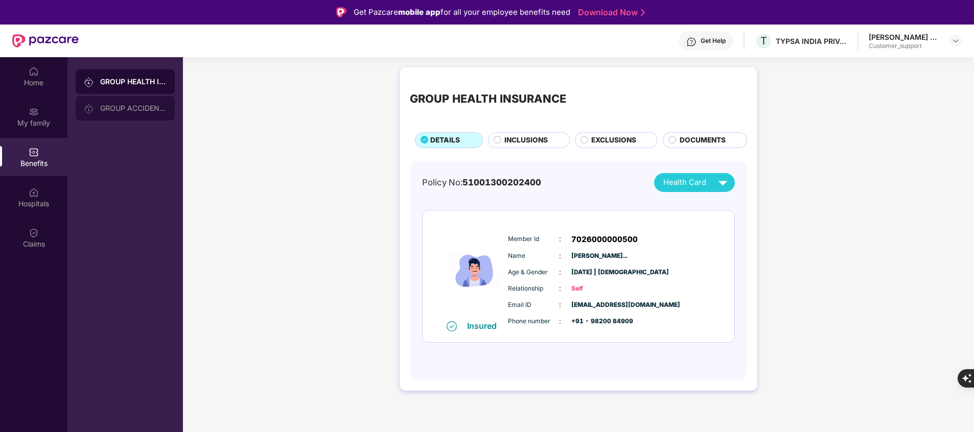
click at [136, 113] on div "GROUP ACCIDENTAL INSURANCE" at bounding box center [125, 108] width 99 height 25
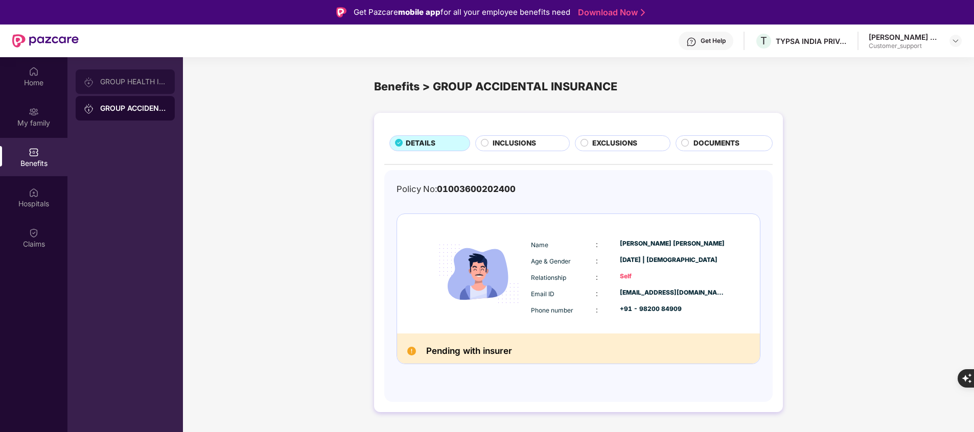
click at [122, 84] on div "GROUP HEALTH INSURANCE" at bounding box center [133, 82] width 66 height 8
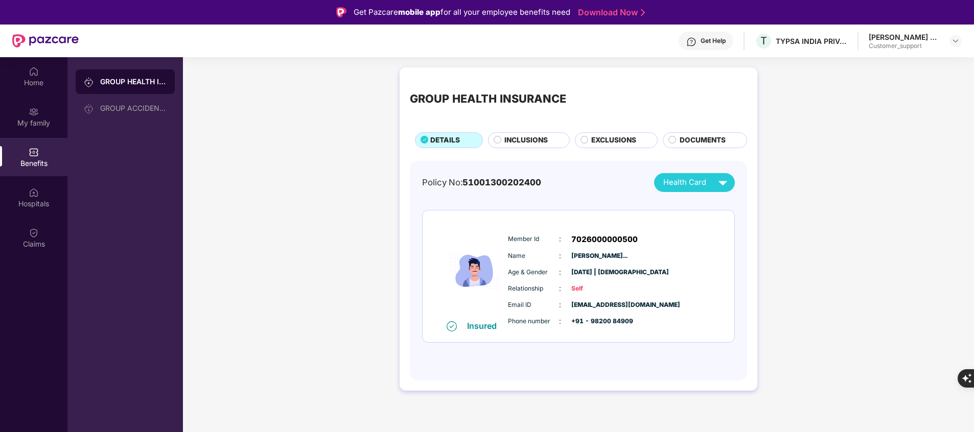
click at [534, 136] on span "INCLUSIONS" at bounding box center [526, 140] width 43 height 11
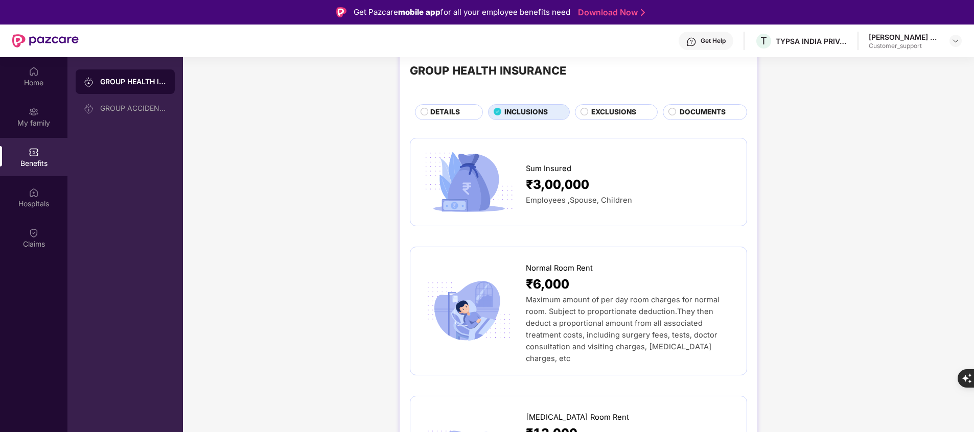
scroll to position [15, 0]
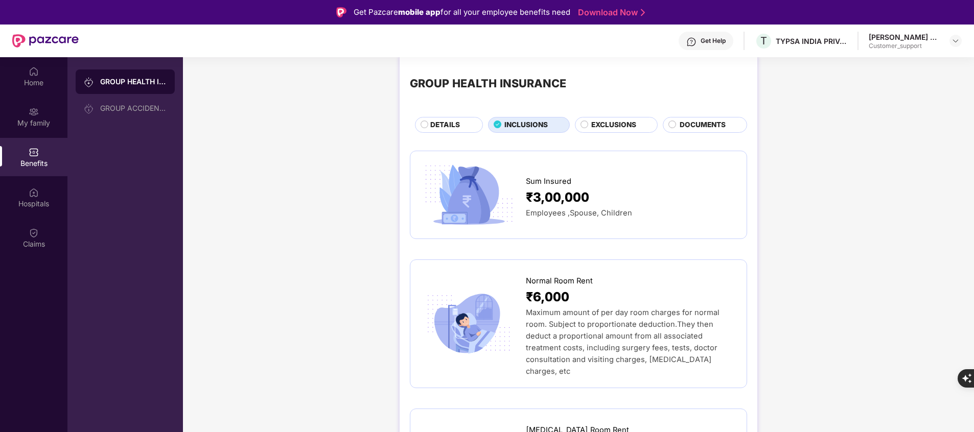
click at [617, 124] on span "EXCLUSIONS" at bounding box center [613, 125] width 45 height 11
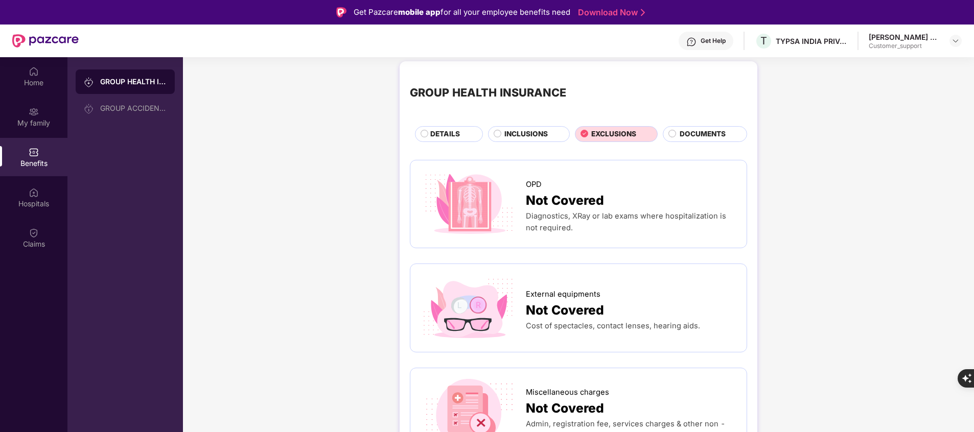
scroll to position [0, 0]
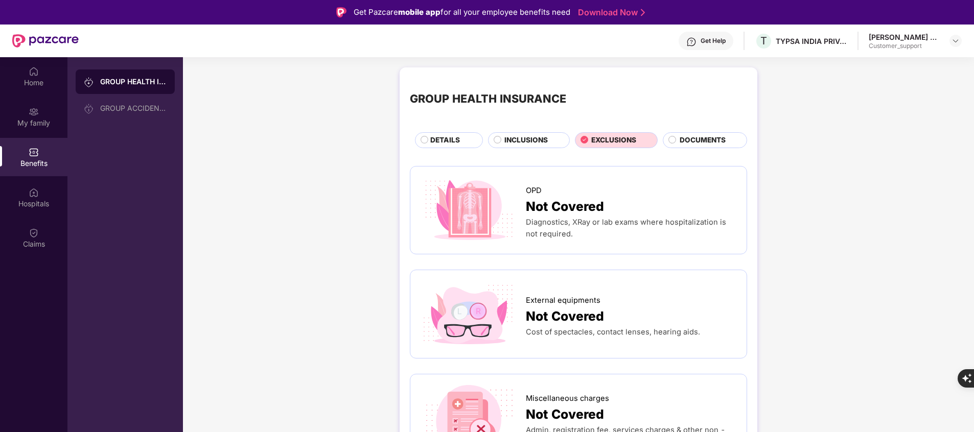
click at [442, 142] on span "DETAILS" at bounding box center [445, 140] width 30 height 11
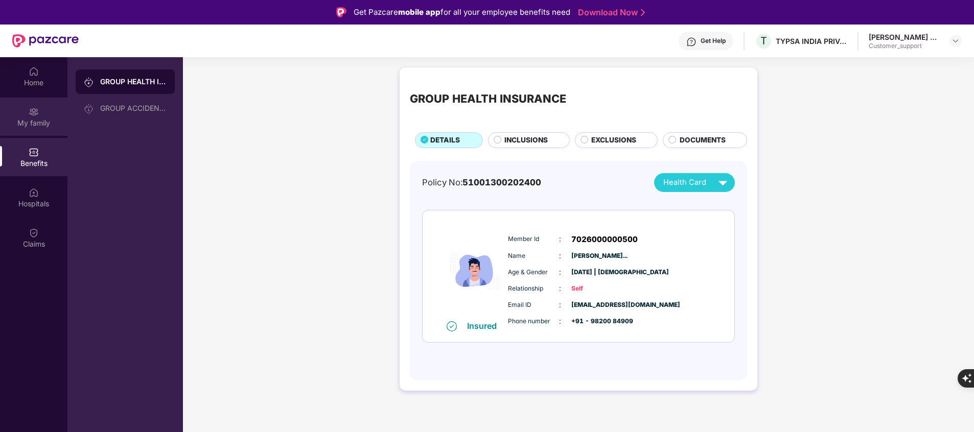
click at [17, 124] on div "My family" at bounding box center [33, 123] width 67 height 10
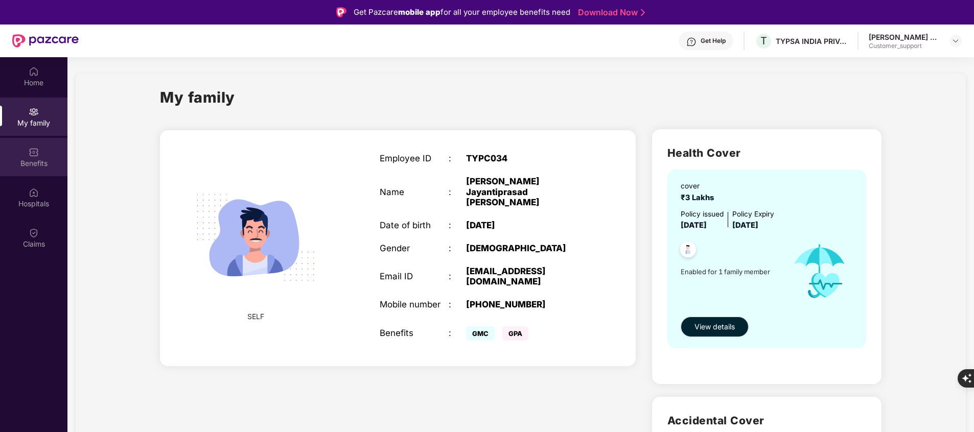
click at [30, 154] on img at bounding box center [34, 152] width 10 height 10
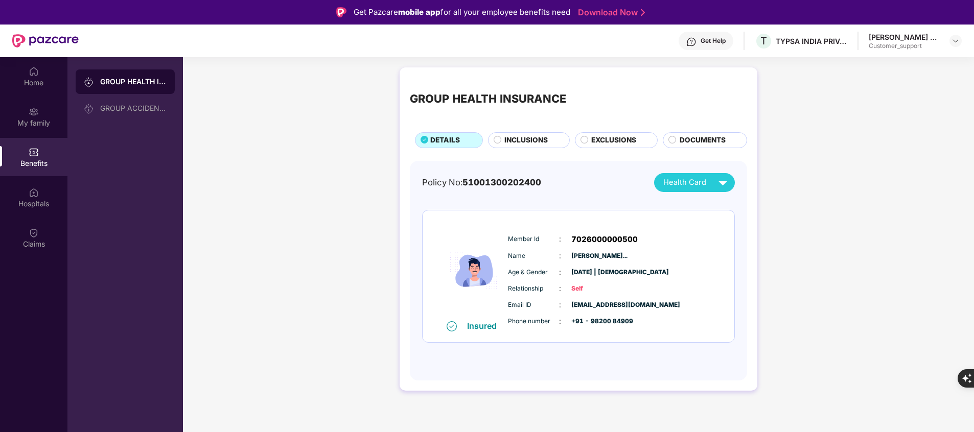
click at [523, 139] on span "INCLUSIONS" at bounding box center [526, 140] width 43 height 11
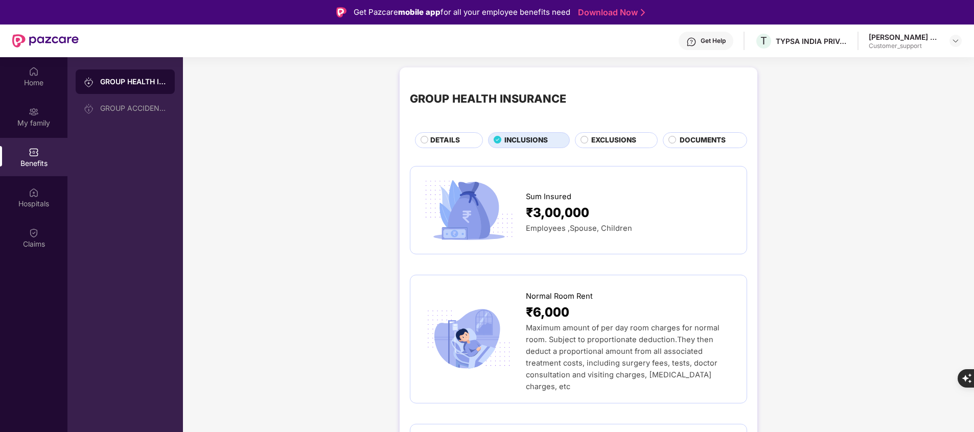
click at [608, 143] on span "EXCLUSIONS" at bounding box center [613, 140] width 45 height 11
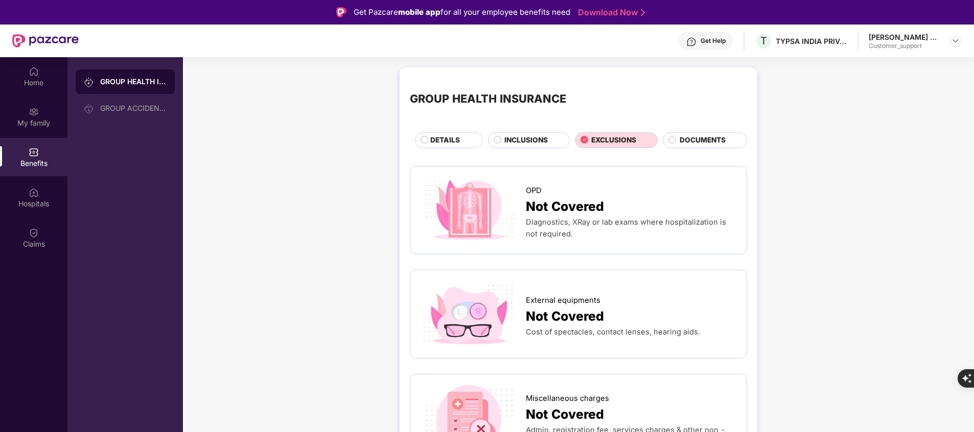
click at [462, 138] on div "DETAILS" at bounding box center [451, 141] width 52 height 12
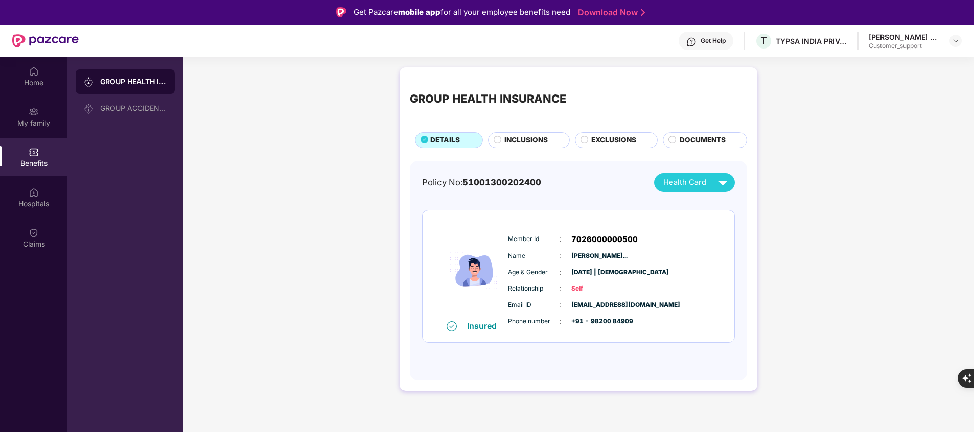
click at [528, 142] on span "INCLUSIONS" at bounding box center [526, 140] width 43 height 11
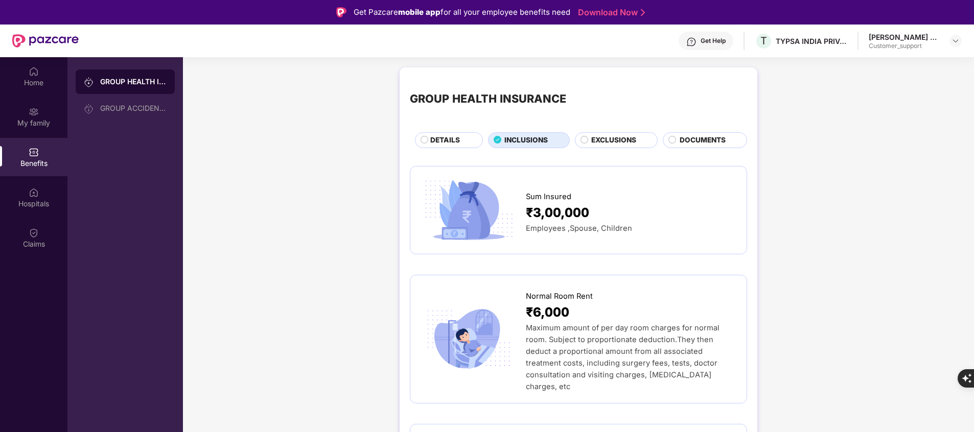
click at [599, 141] on span "EXCLUSIONS" at bounding box center [613, 140] width 45 height 11
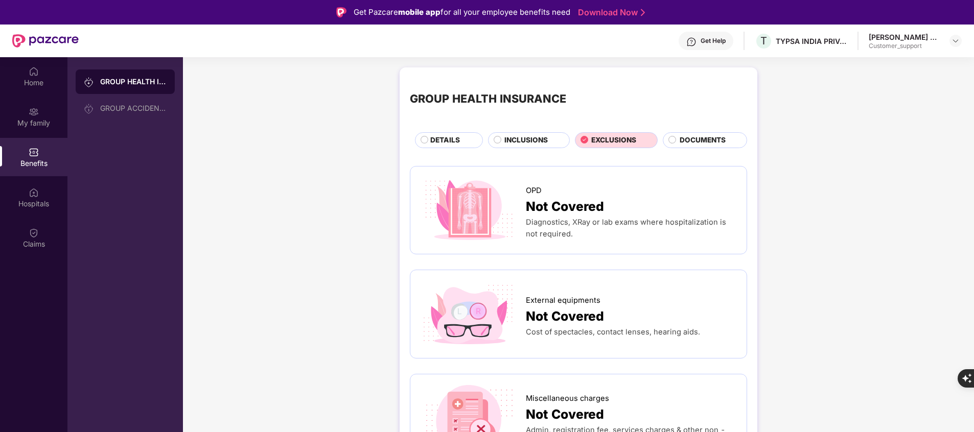
click at [541, 138] on span "INCLUSIONS" at bounding box center [526, 140] width 43 height 11
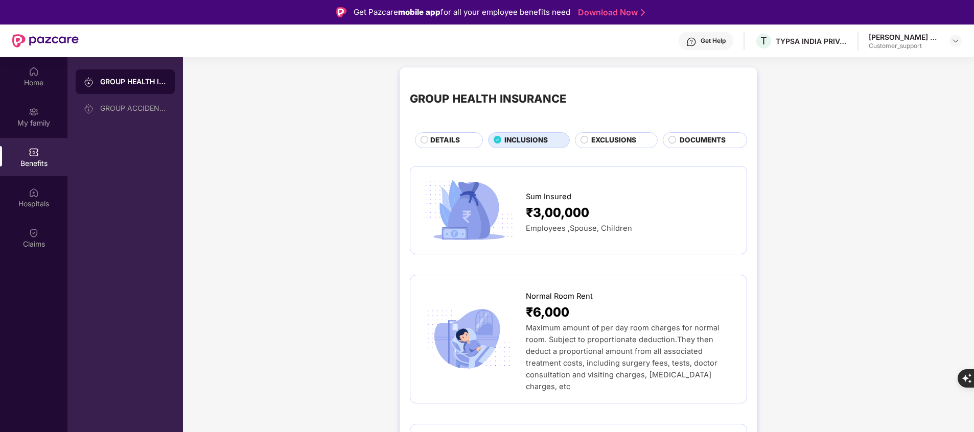
click at [432, 138] on span "DETAILS" at bounding box center [445, 140] width 30 height 11
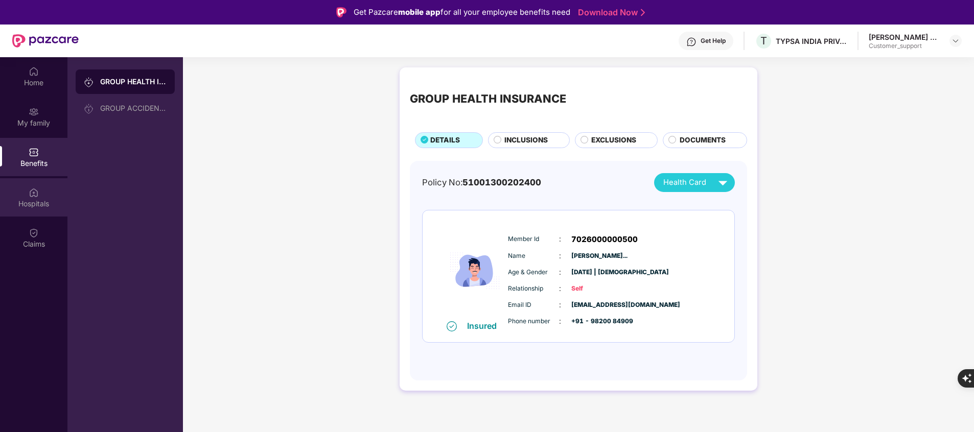
click at [35, 204] on div "Hospitals" at bounding box center [33, 204] width 67 height 10
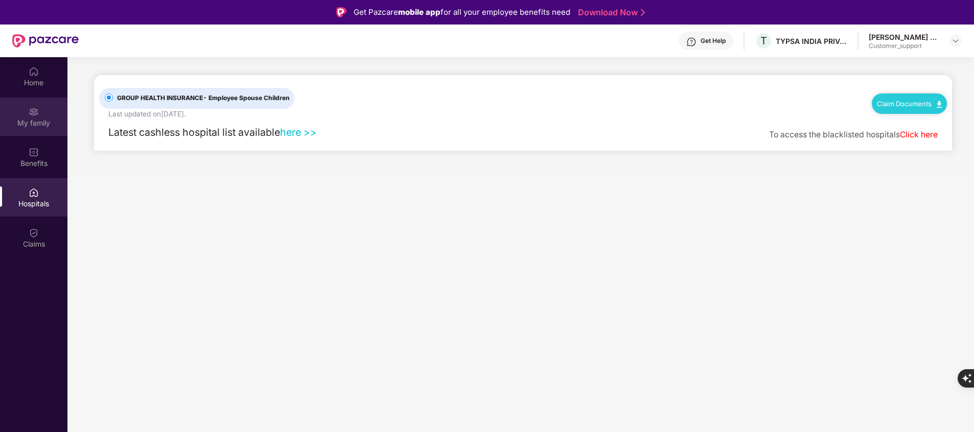
click at [28, 126] on div "My family" at bounding box center [33, 123] width 67 height 10
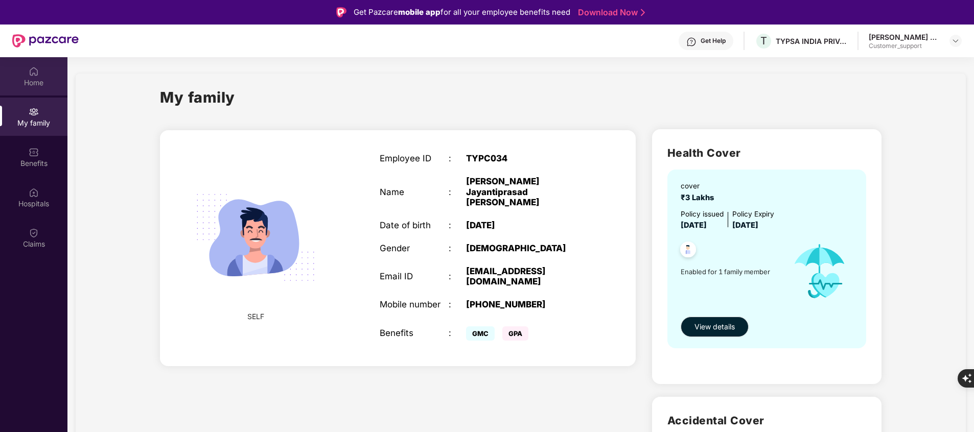
click at [42, 90] on div "Home" at bounding box center [33, 76] width 67 height 38
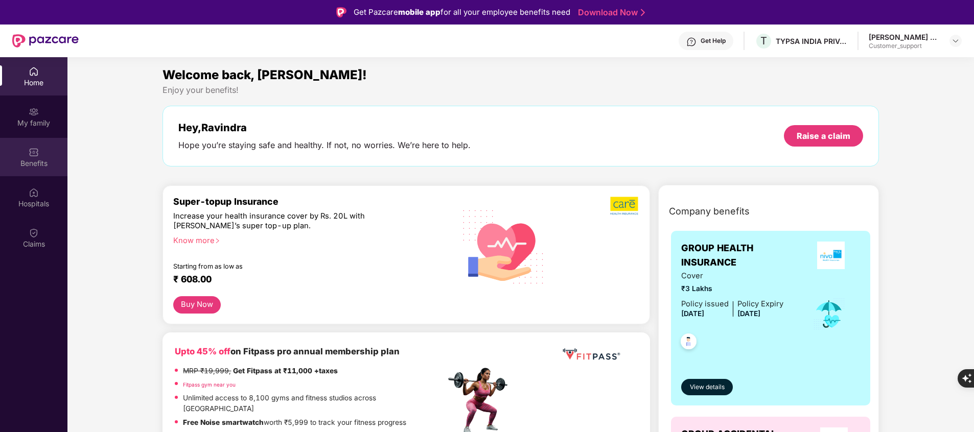
click at [33, 166] on div "Benefits" at bounding box center [33, 163] width 67 height 10
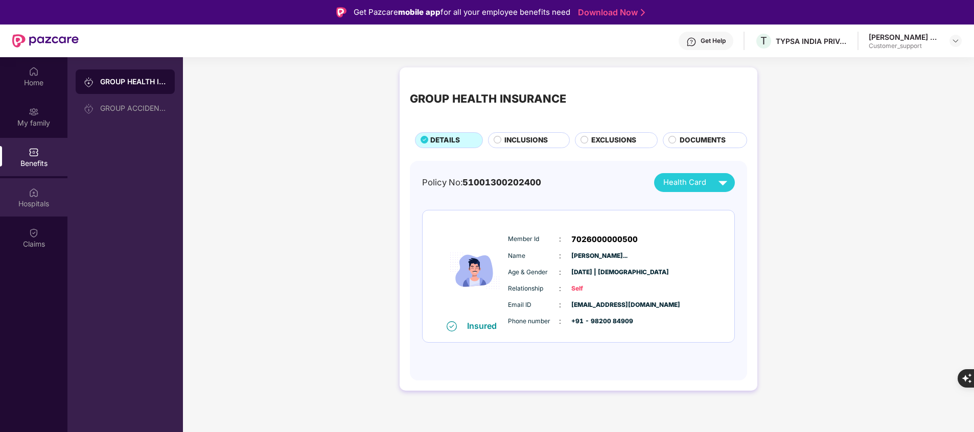
click at [28, 194] on div "Hospitals" at bounding box center [33, 197] width 67 height 38
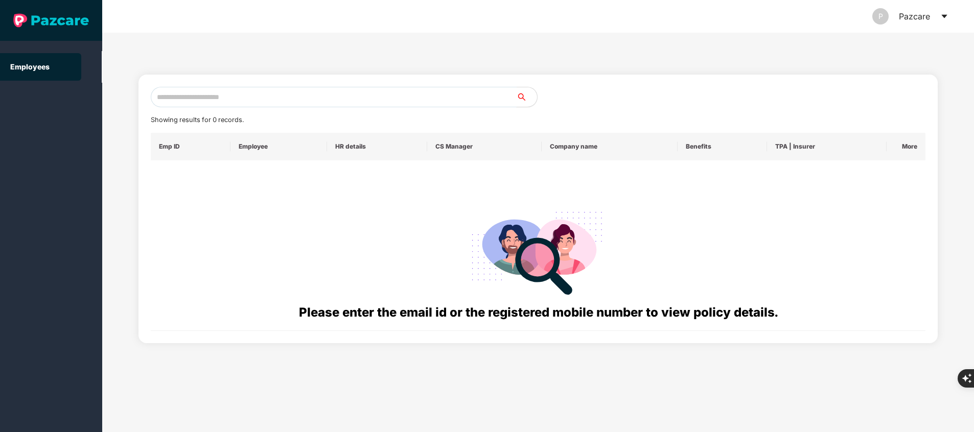
click at [265, 104] on input "text" at bounding box center [334, 97] width 366 height 20
paste input "**********"
type input "*"
paste input "**********"
click at [269, 108] on div "**********" at bounding box center [538, 209] width 775 height 244
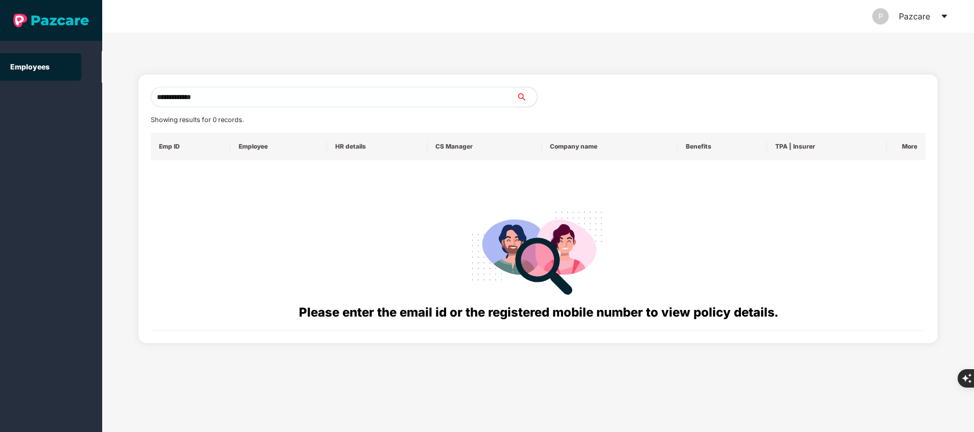
click at [172, 98] on input "**********" at bounding box center [334, 97] width 366 height 20
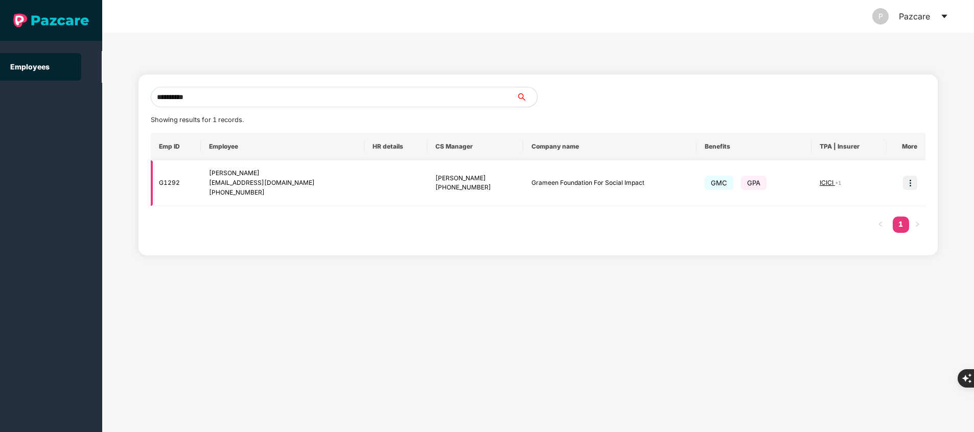
type input "**********"
click at [909, 185] on img at bounding box center [910, 183] width 14 height 14
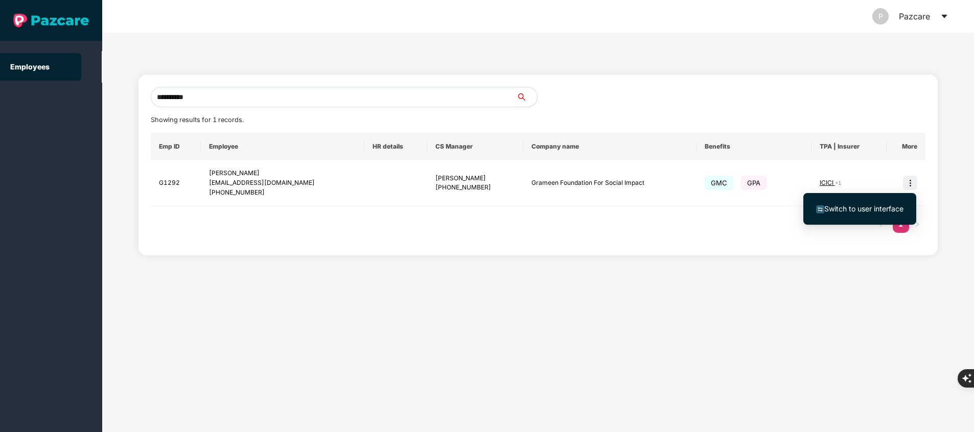
click at [861, 208] on span "Switch to user interface" at bounding box center [864, 208] width 79 height 9
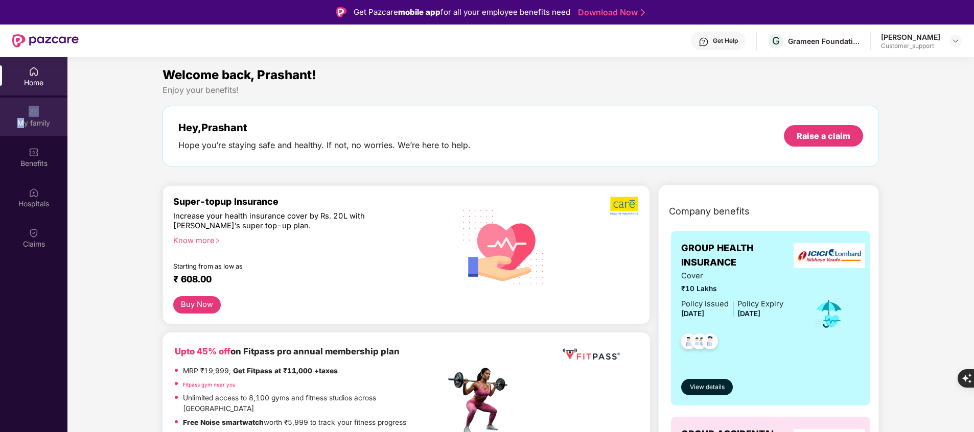
drag, startPoint x: 20, startPoint y: 96, endPoint x: 26, endPoint y: 120, distance: 24.7
click at [26, 120] on div "Home My family Benefits Hospitals Claims" at bounding box center [33, 158] width 67 height 202
click at [26, 120] on div "My family" at bounding box center [33, 123] width 67 height 10
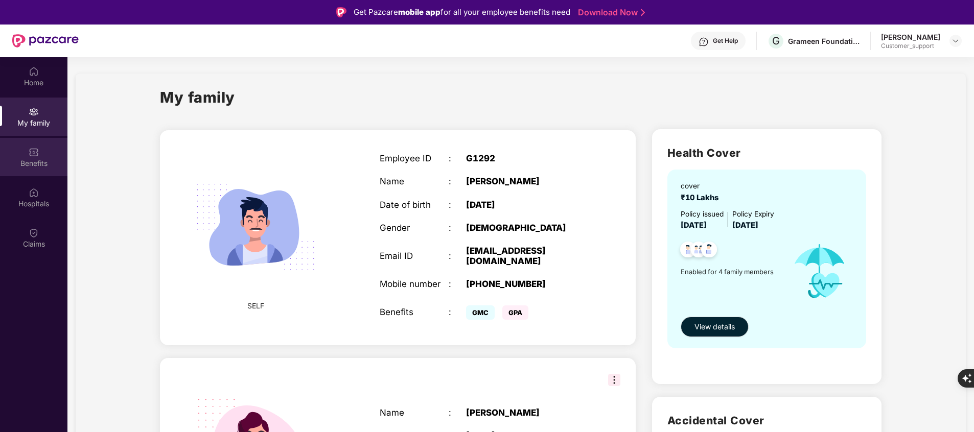
click at [29, 164] on div "Benefits" at bounding box center [33, 163] width 67 height 10
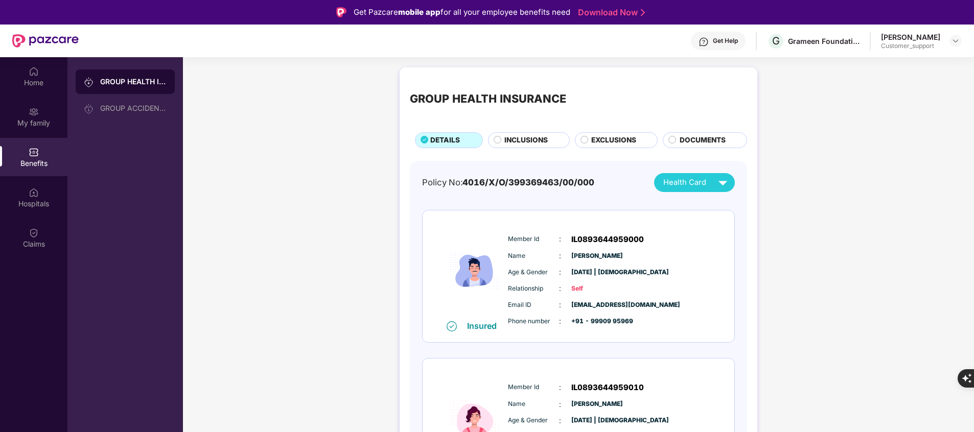
click at [515, 138] on span "INCLUSIONS" at bounding box center [526, 140] width 43 height 11
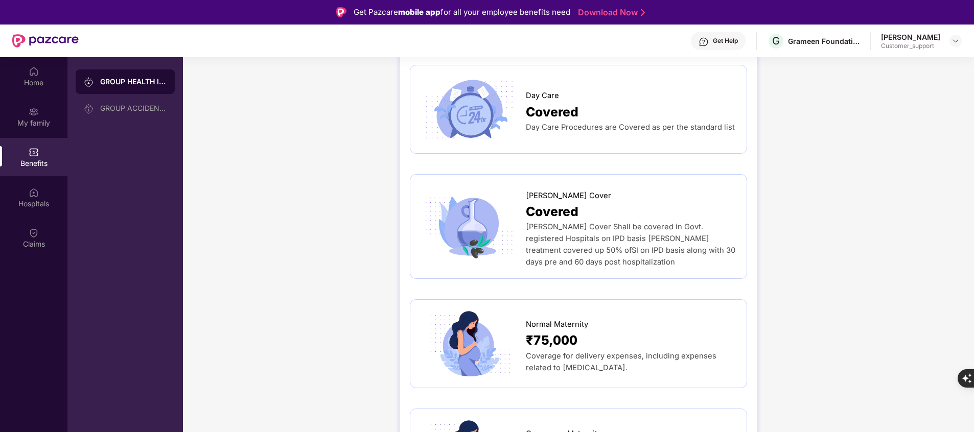
scroll to position [987, 0]
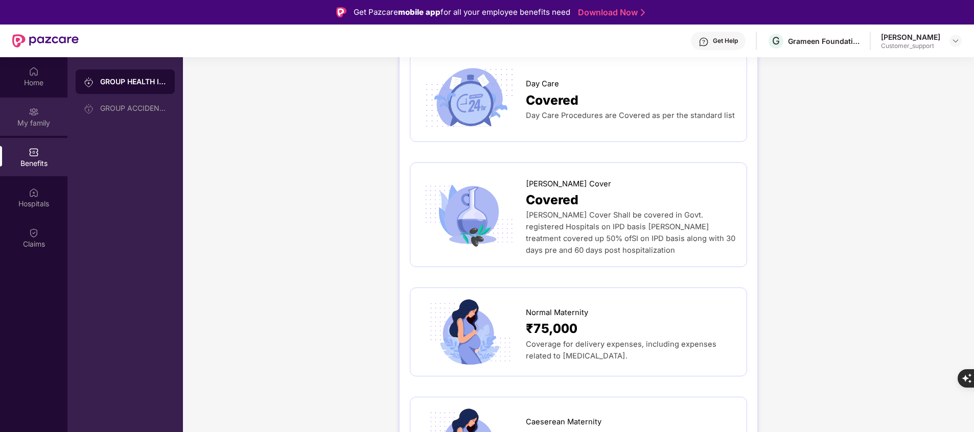
click at [20, 113] on div "My family" at bounding box center [33, 117] width 67 height 38
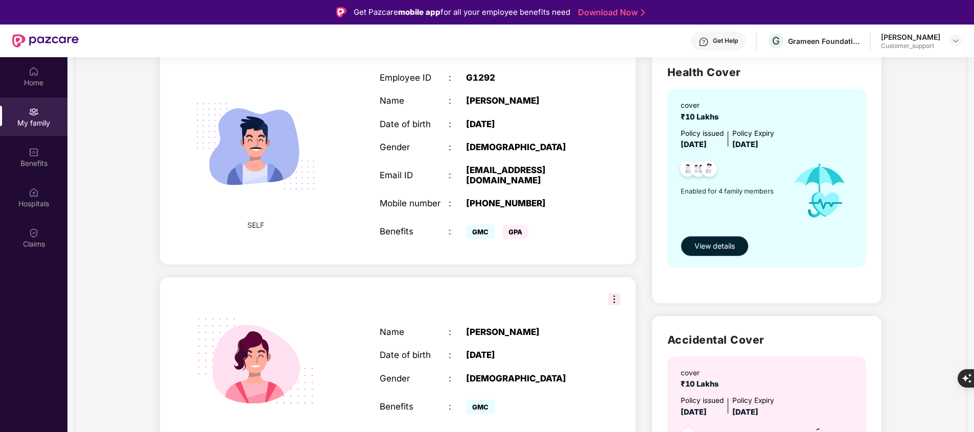
scroll to position [0, 0]
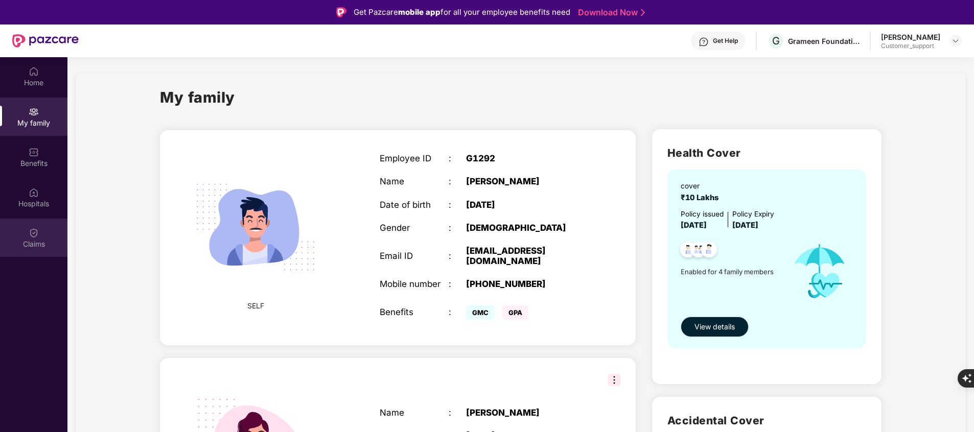
click at [46, 235] on div "Claims" at bounding box center [33, 238] width 67 height 38
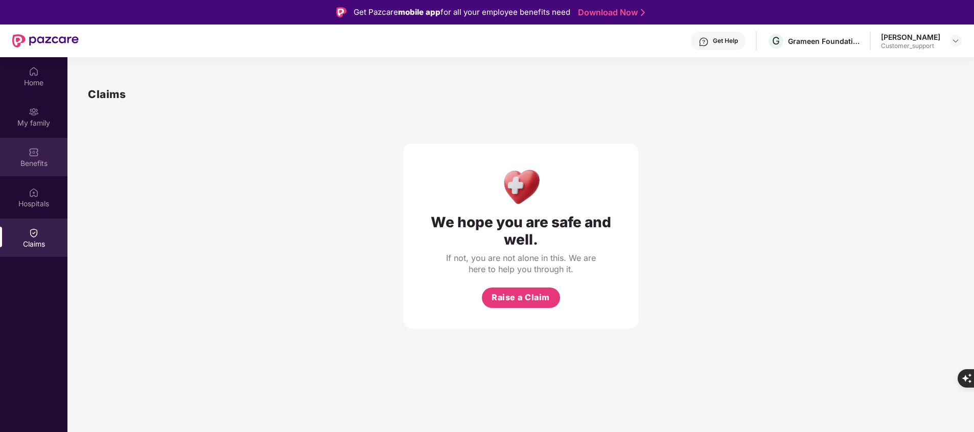
click at [31, 148] on img at bounding box center [34, 152] width 10 height 10
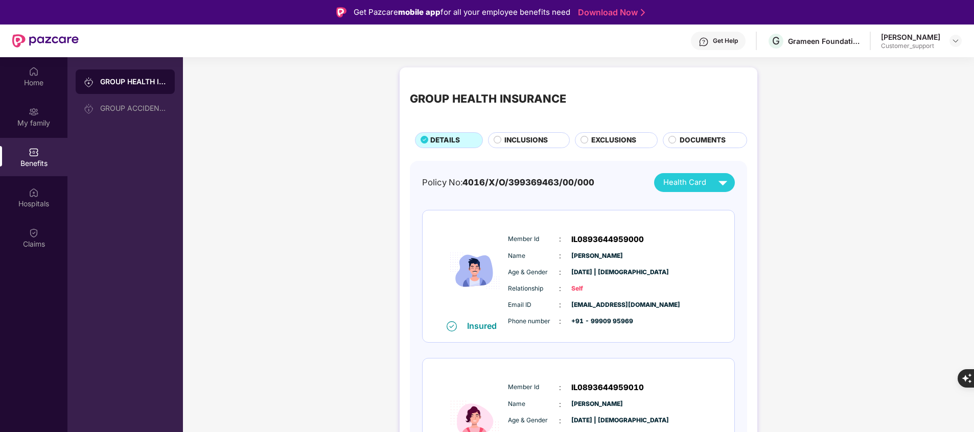
click at [538, 136] on span "INCLUSIONS" at bounding box center [526, 140] width 43 height 11
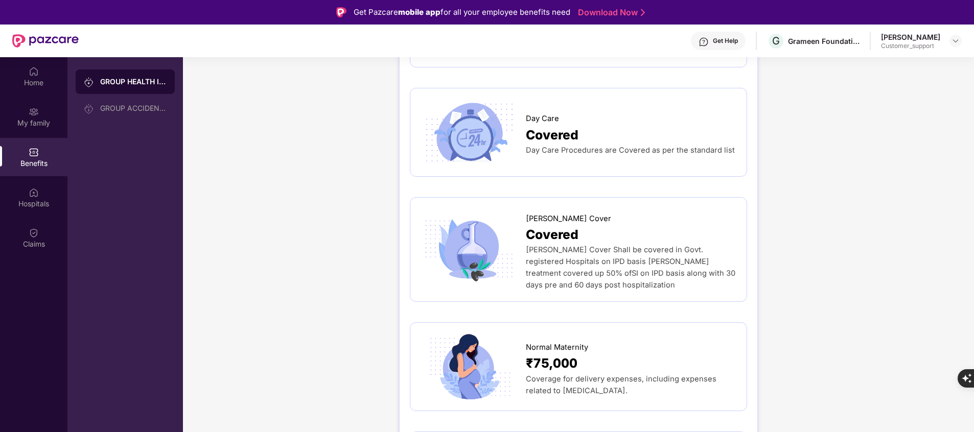
scroll to position [953, 0]
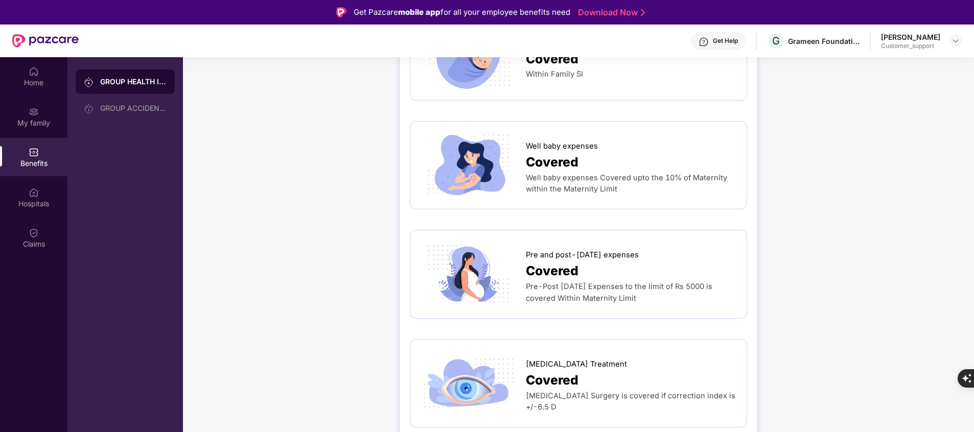
scroll to position [1482, 0]
click at [699, 391] on span "[MEDICAL_DATA] Surgery is covered if correction index is +/-6.5 D" at bounding box center [631, 401] width 210 height 21
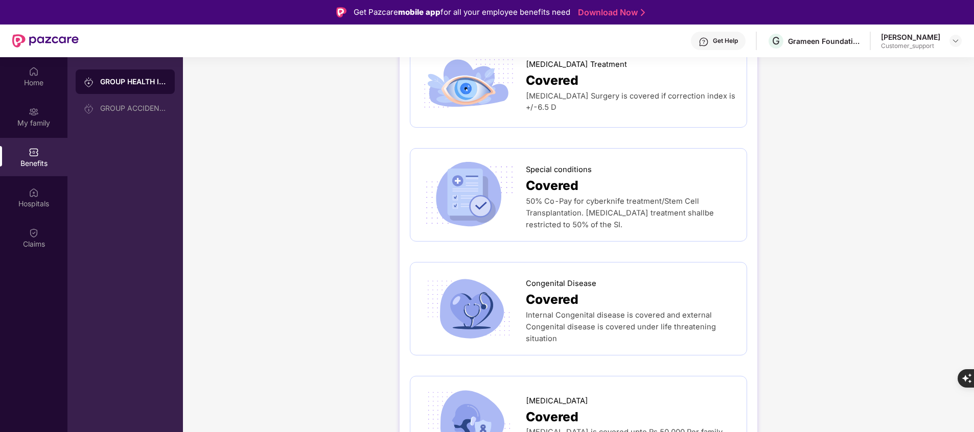
scroll to position [1659, 0]
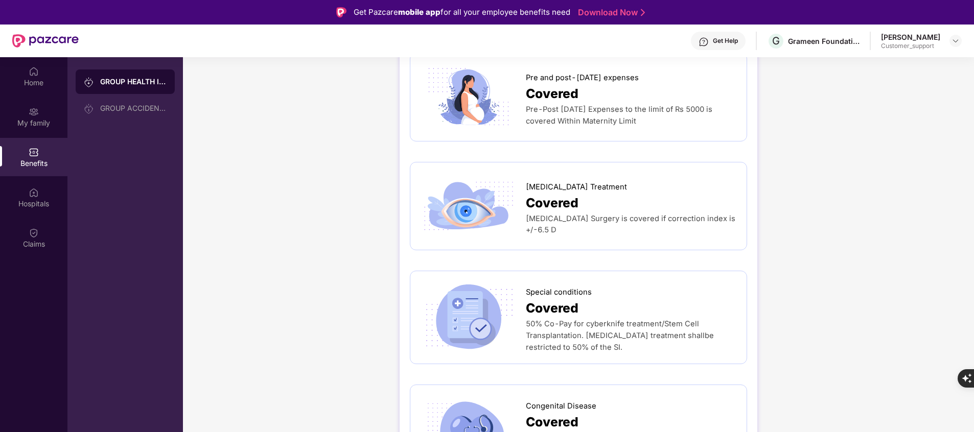
click at [561, 181] on span "[MEDICAL_DATA] Treatment" at bounding box center [576, 187] width 101 height 12
copy span "[MEDICAL_DATA] Treatment"
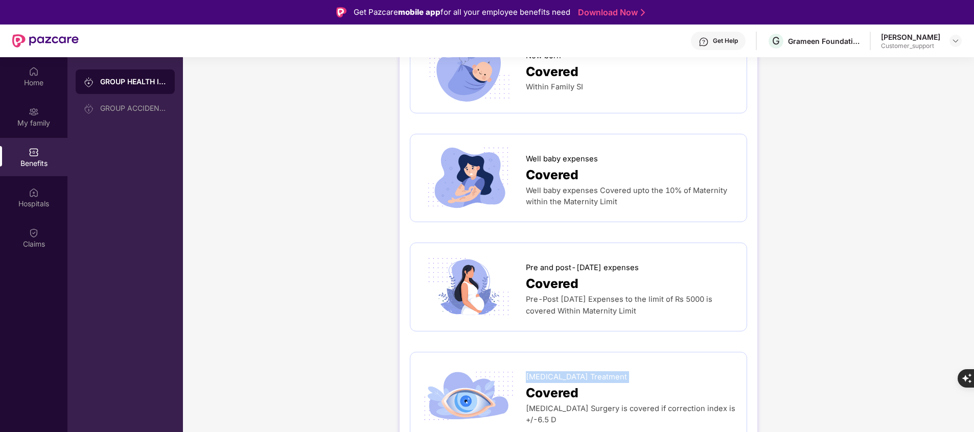
scroll to position [1470, 0]
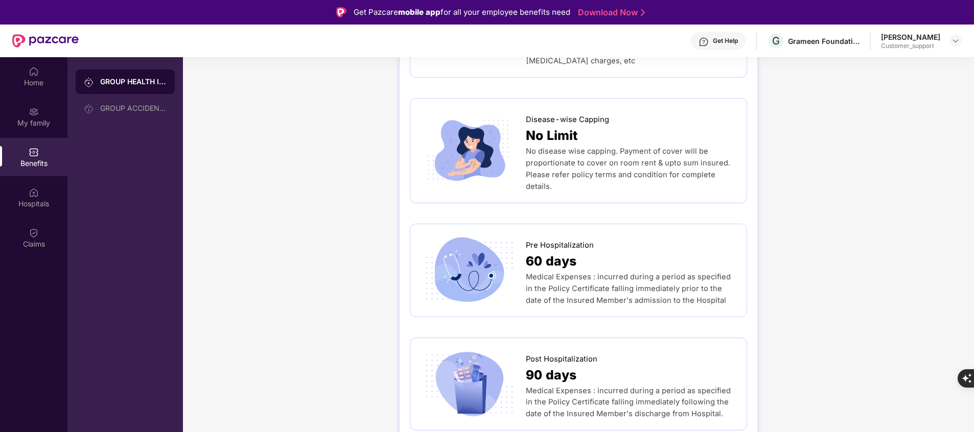
scroll to position [0, 0]
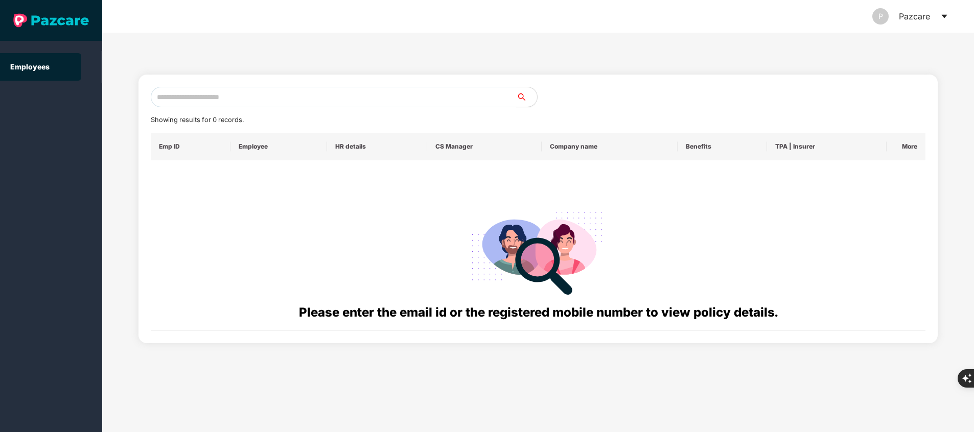
click at [305, 99] on input "text" at bounding box center [334, 97] width 366 height 20
paste input "**********"
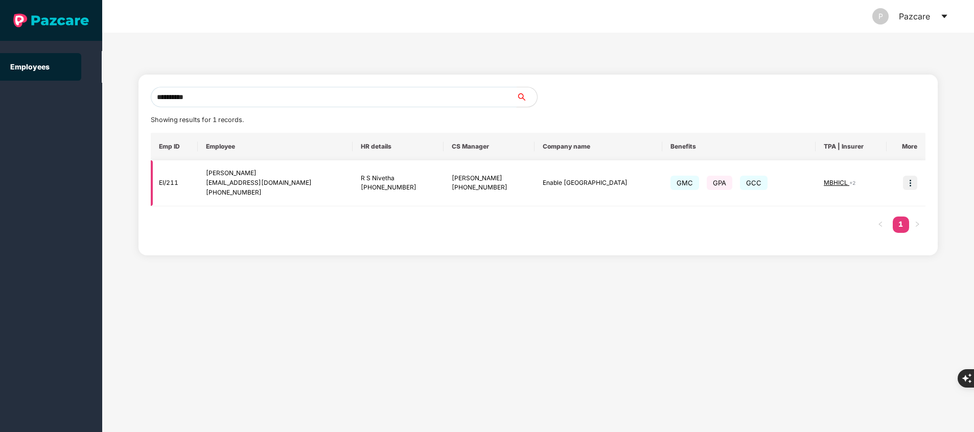
type input "**********"
click at [912, 176] on img at bounding box center [910, 183] width 14 height 14
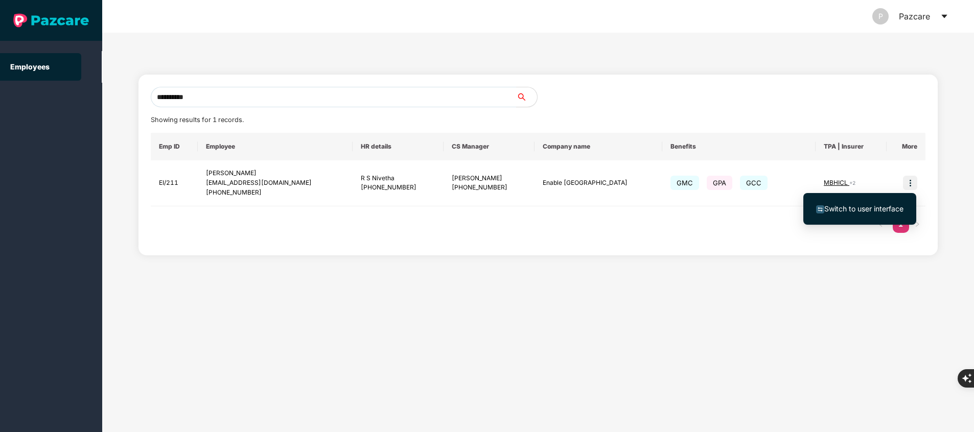
click at [867, 211] on span "Switch to user interface" at bounding box center [864, 208] width 79 height 9
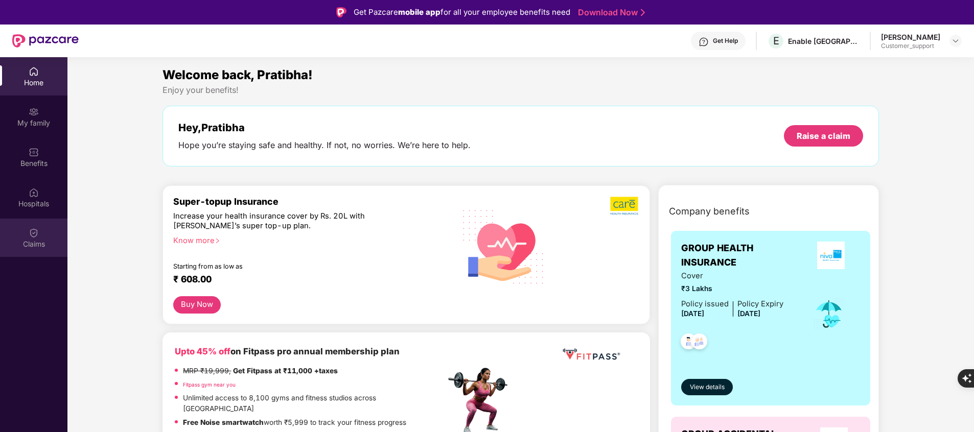
click at [39, 244] on div "Claims" at bounding box center [33, 244] width 67 height 10
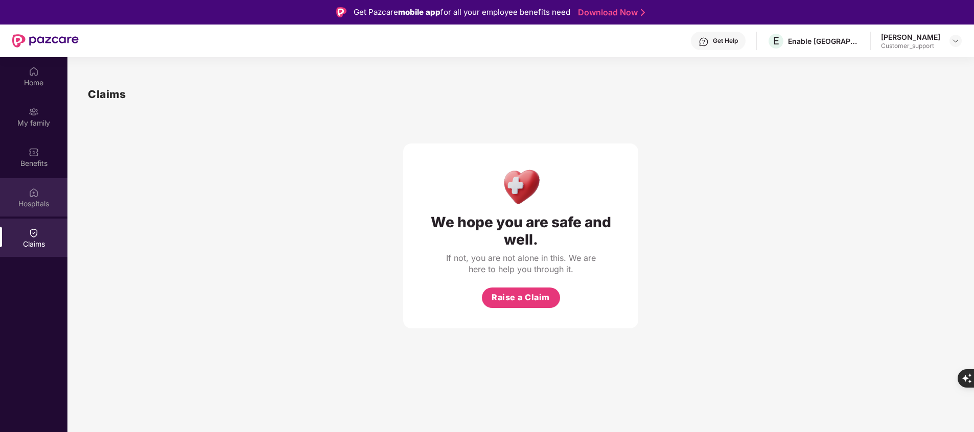
click at [37, 206] on div "Hospitals" at bounding box center [33, 204] width 67 height 10
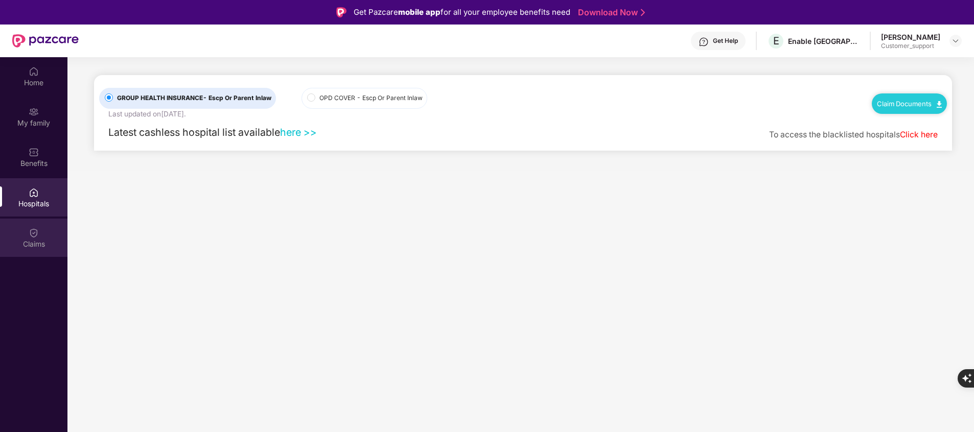
click at [35, 238] on img at bounding box center [34, 233] width 10 height 10
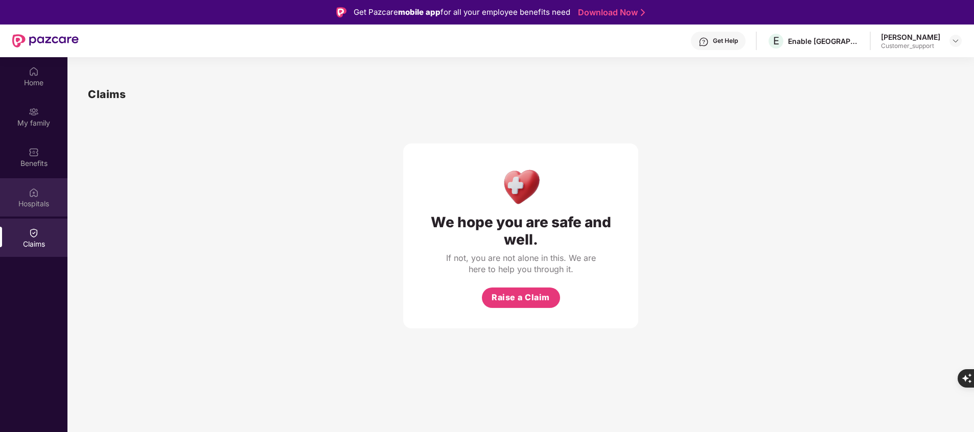
click at [34, 209] on div "Hospitals" at bounding box center [33, 204] width 67 height 10
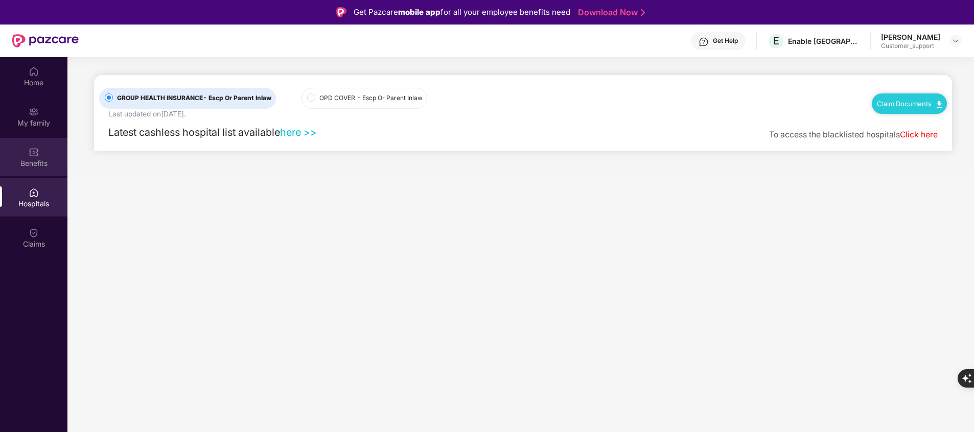
click at [30, 173] on div "Benefits" at bounding box center [33, 157] width 67 height 38
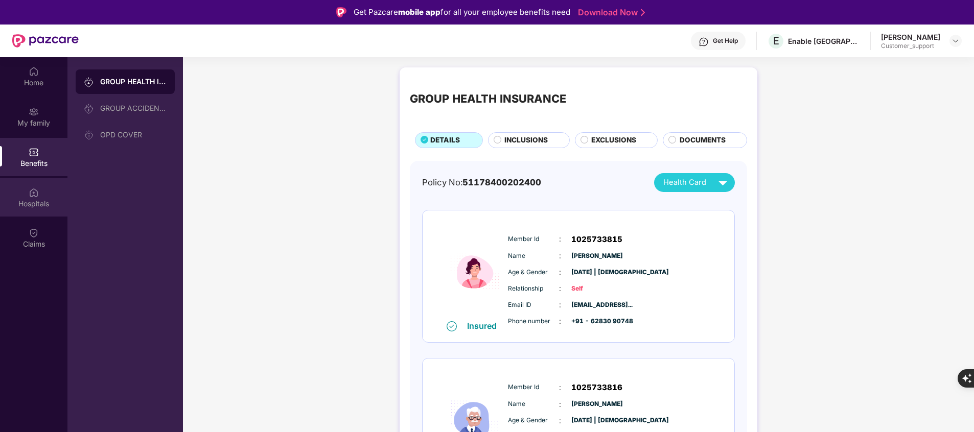
click at [39, 202] on div "Hospitals" at bounding box center [33, 204] width 67 height 10
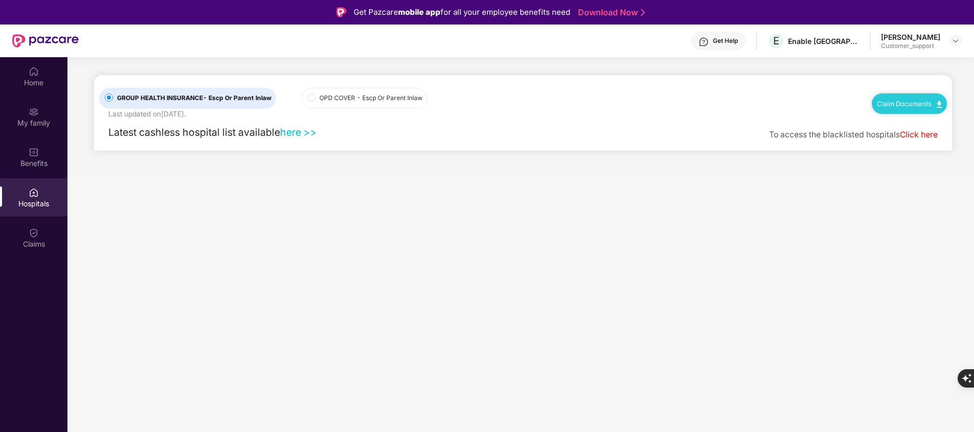
click at [296, 132] on link "here >>" at bounding box center [298, 132] width 37 height 12
click at [37, 167] on div "Benefits" at bounding box center [33, 163] width 67 height 10
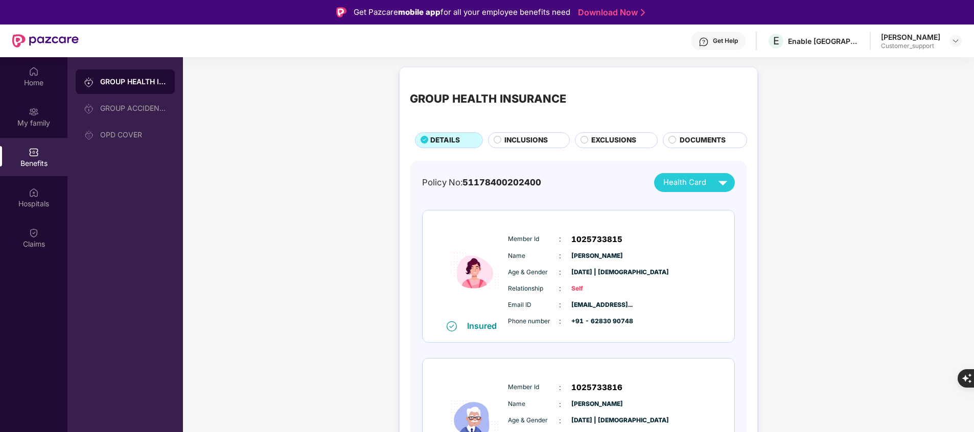
click at [528, 140] on span "INCLUSIONS" at bounding box center [526, 140] width 43 height 11
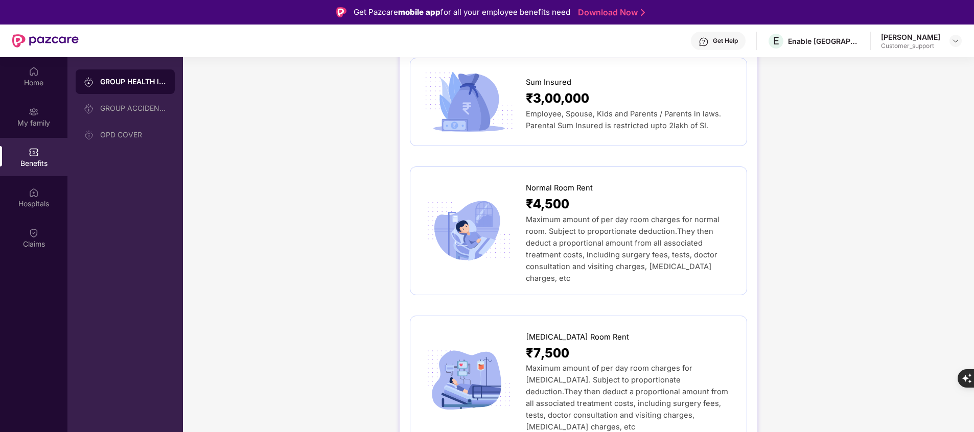
scroll to position [109, 0]
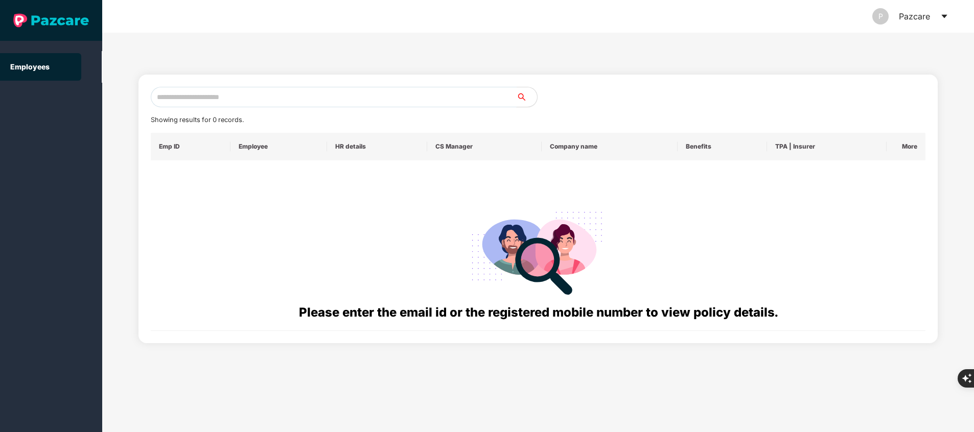
click at [282, 96] on input "text" at bounding box center [334, 97] width 366 height 20
paste input "**********"
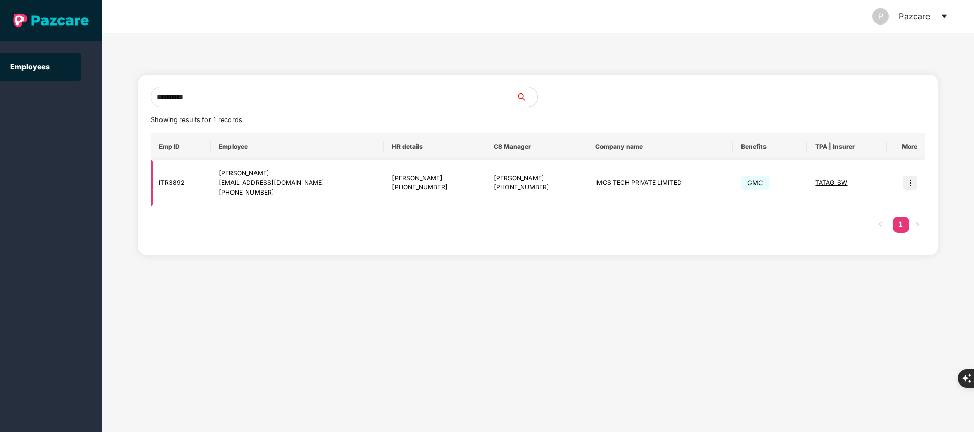
type input "**********"
click at [909, 188] on img at bounding box center [910, 183] width 14 height 14
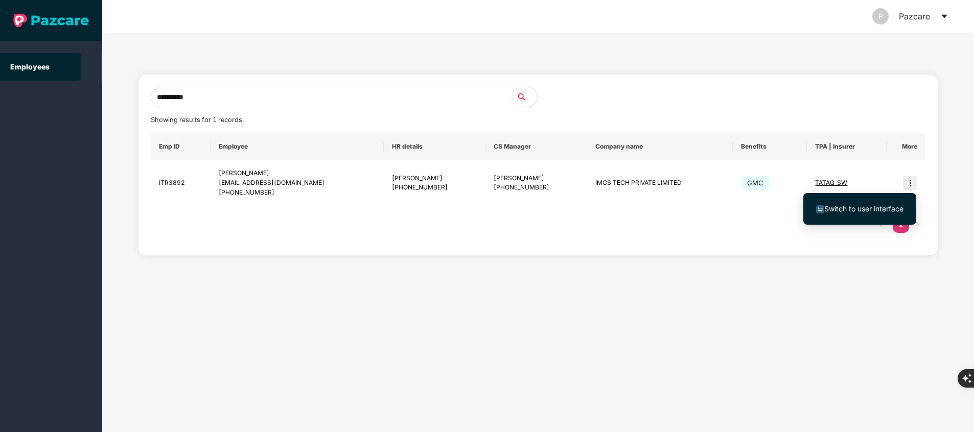
click at [879, 209] on span "Switch to user interface" at bounding box center [864, 208] width 79 height 9
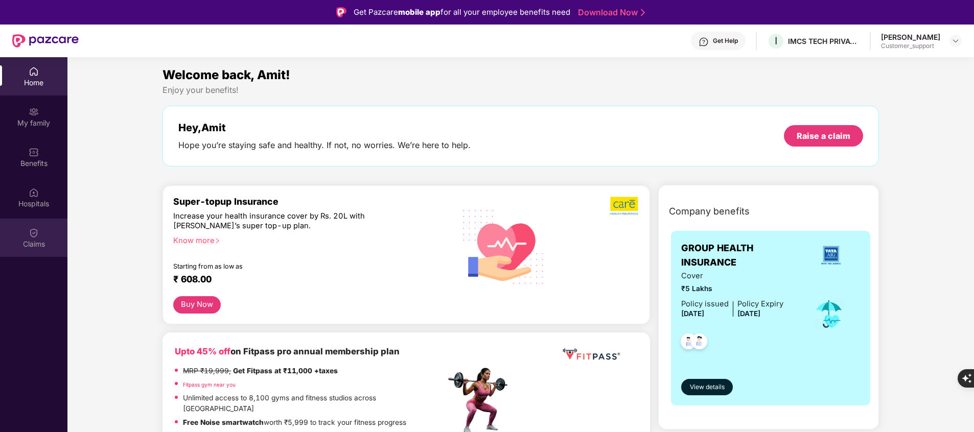
click at [41, 237] on div "Claims" at bounding box center [33, 238] width 67 height 38
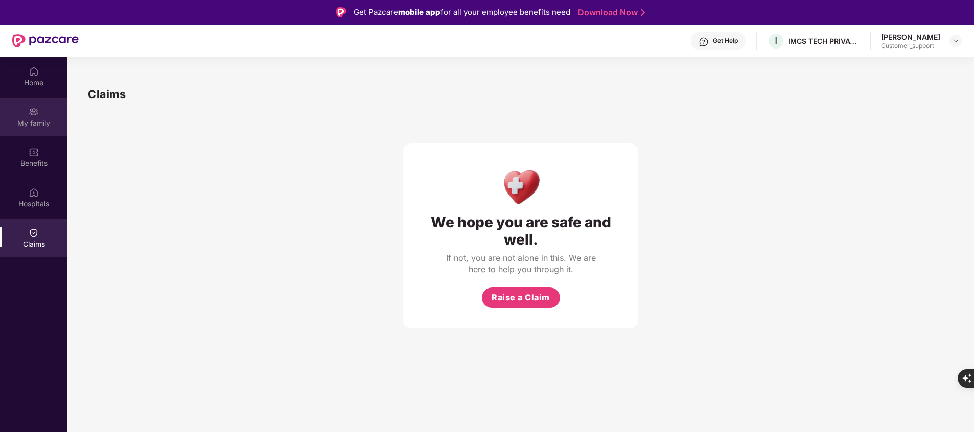
click at [43, 116] on div "My family" at bounding box center [33, 117] width 67 height 38
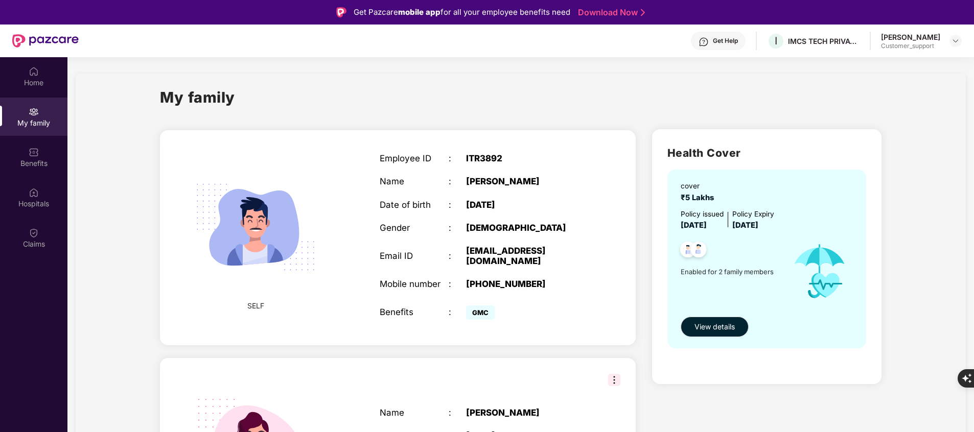
click at [33, 344] on div "Home My family Benefits Hospitals Claims" at bounding box center [33, 273] width 67 height 432
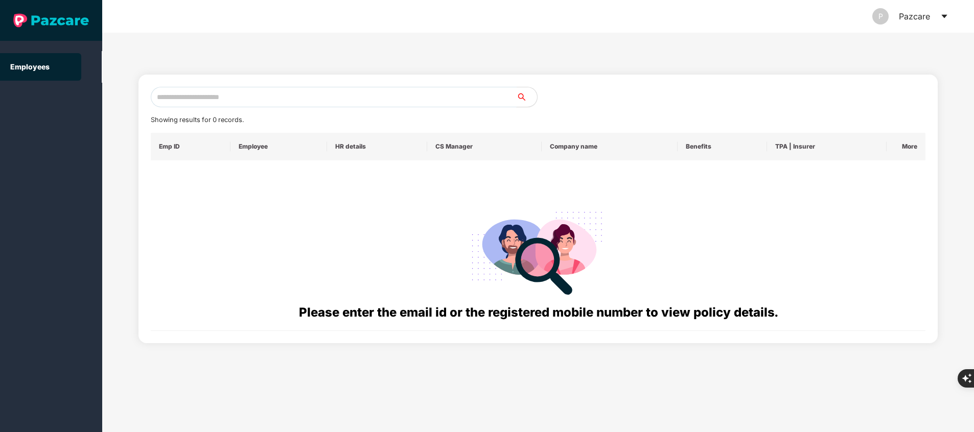
click at [332, 101] on input "text" at bounding box center [334, 97] width 366 height 20
paste input "**********"
click at [342, 92] on input "**********" at bounding box center [334, 97] width 366 height 20
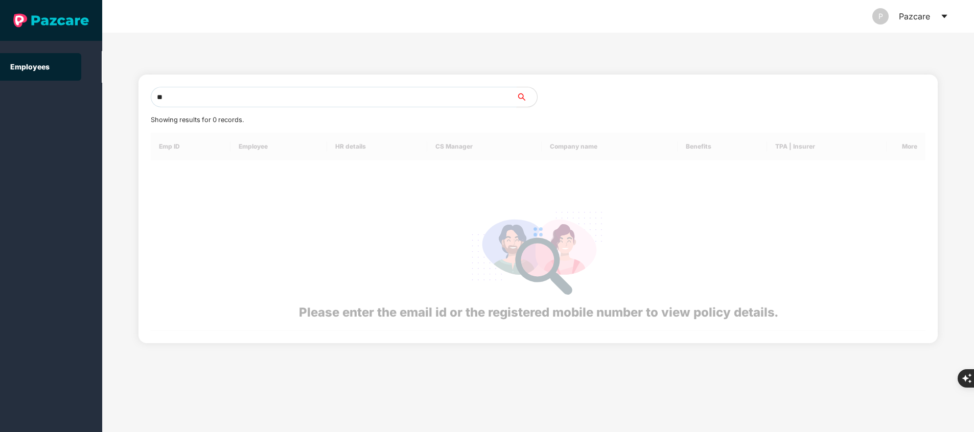
type input "*"
paste input "**********"
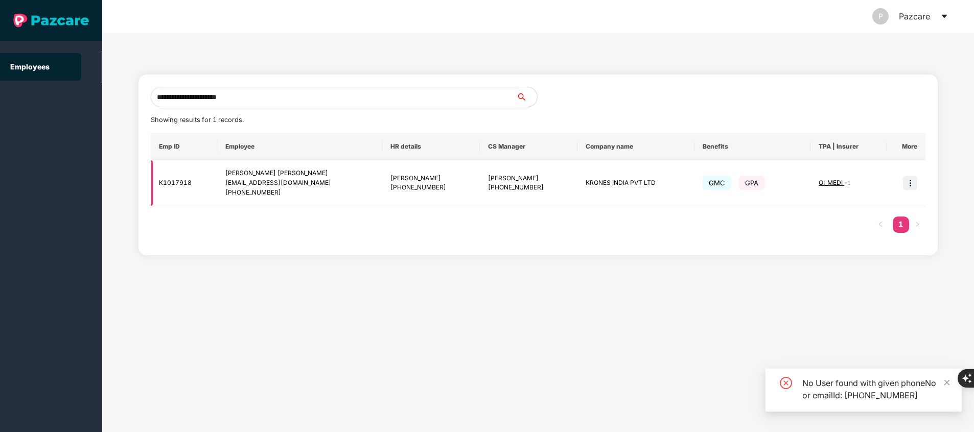
type input "**********"
click at [831, 183] on span "OI_MEDI" at bounding box center [832, 183] width 26 height 8
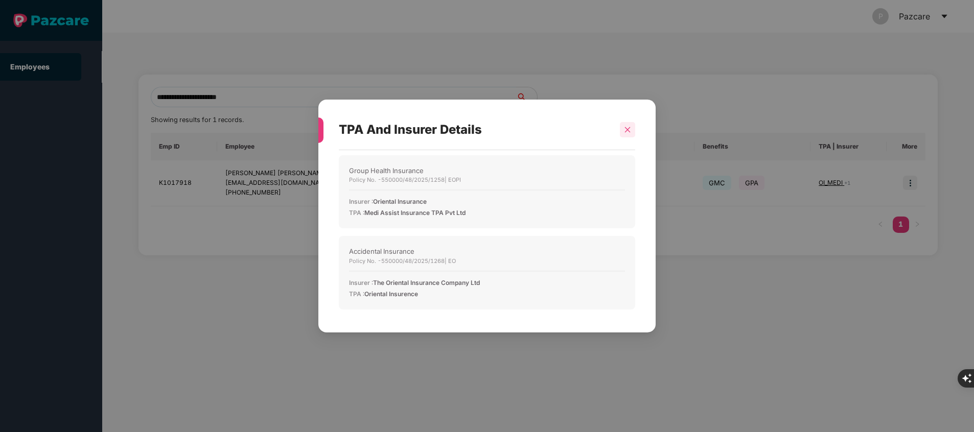
click at [625, 134] on div at bounding box center [627, 129] width 15 height 15
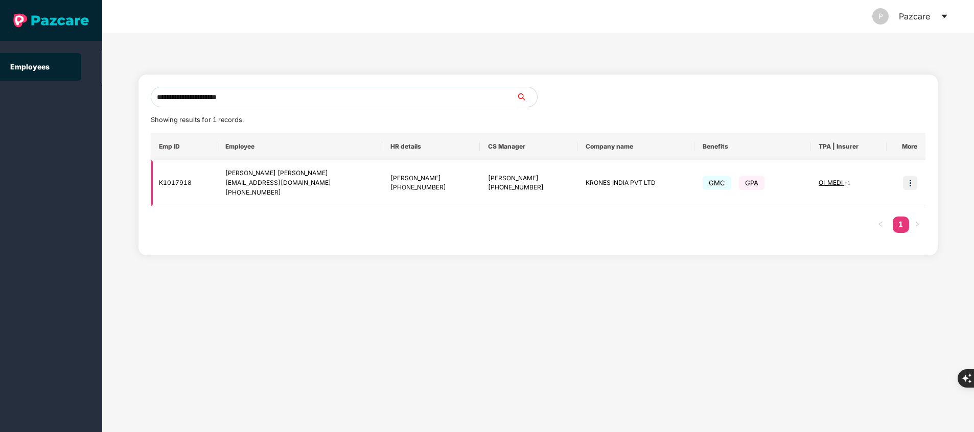
click at [908, 184] on img at bounding box center [910, 183] width 14 height 14
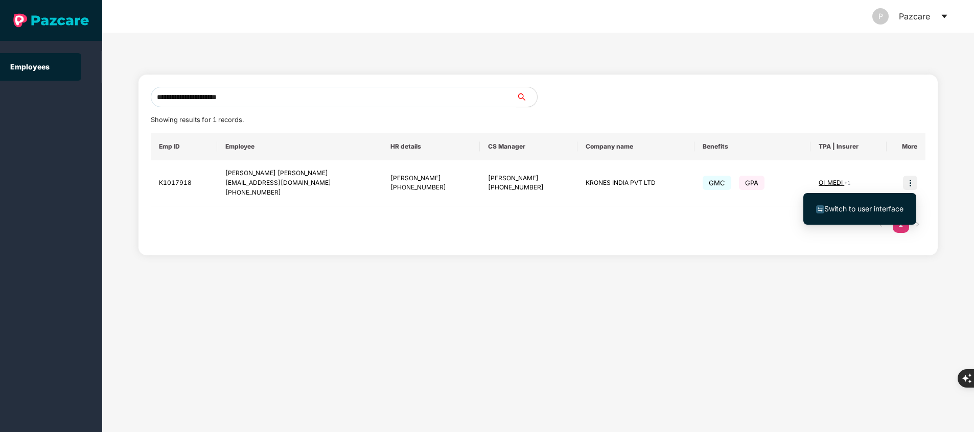
click at [872, 208] on span "Switch to user interface" at bounding box center [864, 208] width 79 height 9
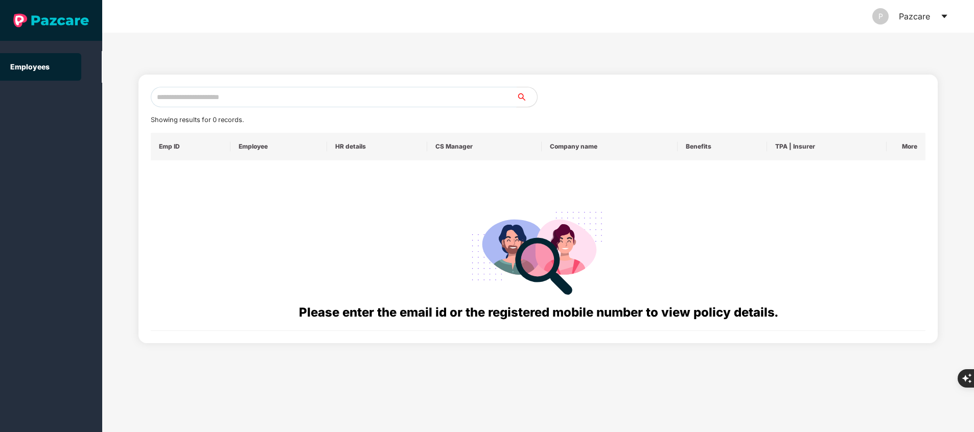
click at [415, 93] on input "text" at bounding box center [334, 97] width 366 height 20
paste input "**********"
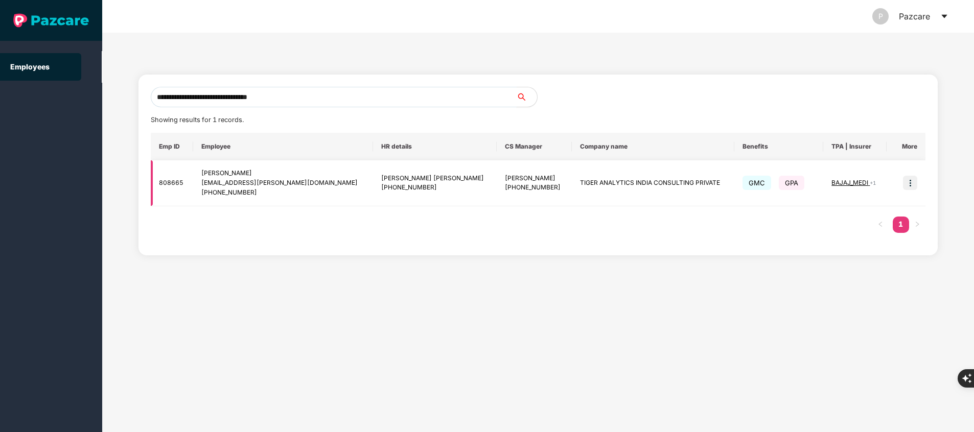
type input "**********"
click at [907, 183] on img at bounding box center [910, 183] width 14 height 14
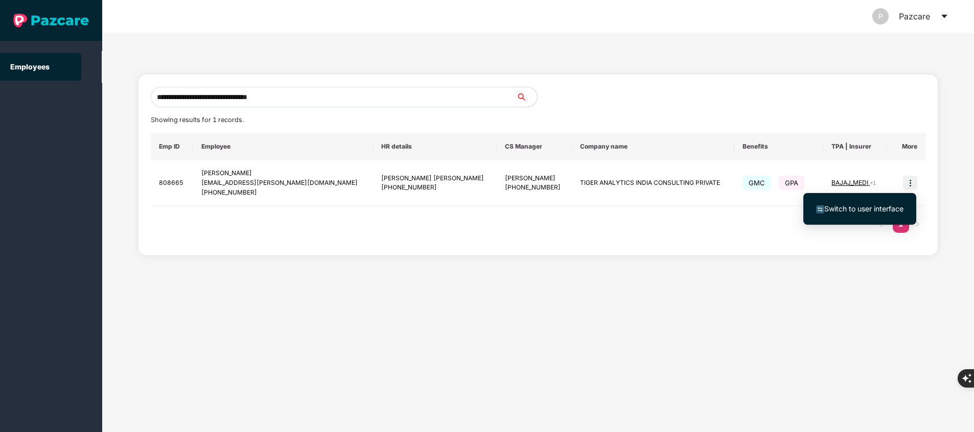
click at [878, 209] on span "Switch to user interface" at bounding box center [864, 208] width 79 height 9
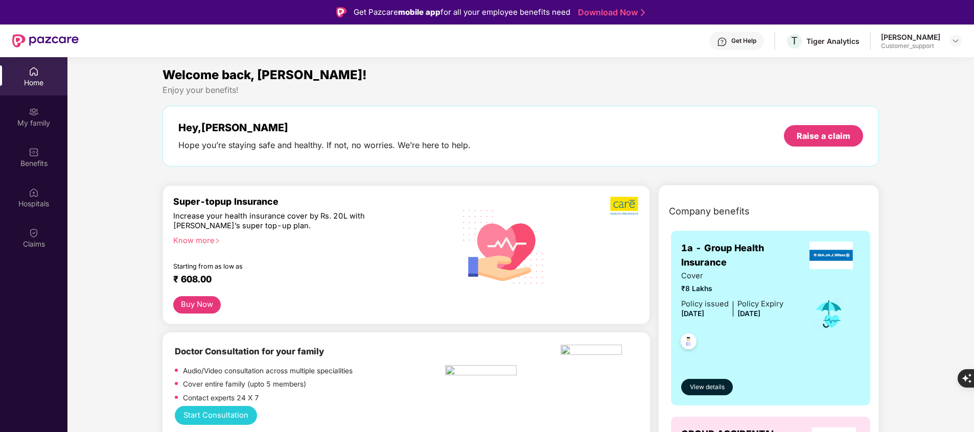
click at [38, 117] on img at bounding box center [34, 112] width 10 height 10
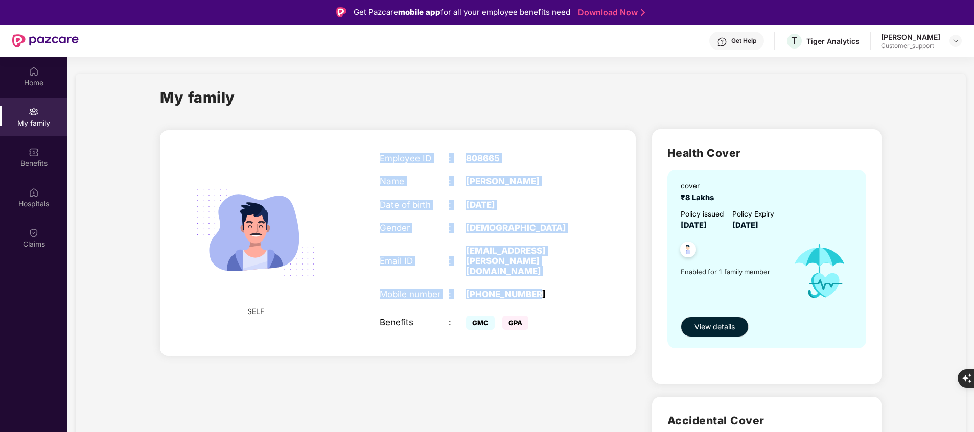
drag, startPoint x: 378, startPoint y: 156, endPoint x: 548, endPoint y: 285, distance: 213.2
click at [548, 285] on div "Employee ID : 808665 Name : DhivithKumar Vijayakumar Date of birth : 25 May 200…" at bounding box center [483, 243] width 227 height 205
copy div "Employee ID : 808665 Name : DhivithKumar Vijayakumar Date of birth : 25 May 200…"
